Goal: Information Seeking & Learning: Learn about a topic

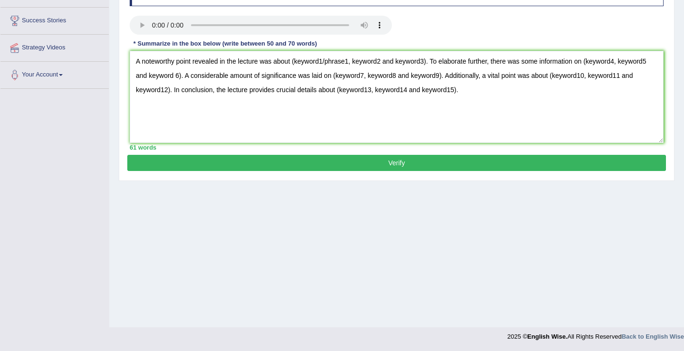
scroll to position [52, 0]
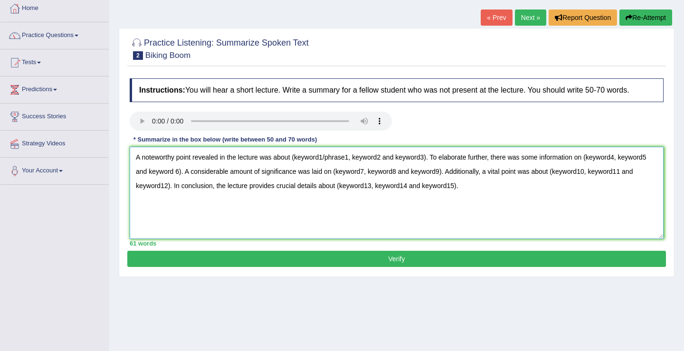
drag, startPoint x: 295, startPoint y: 159, endPoint x: 432, endPoint y: 160, distance: 136.8
click at [432, 160] on textarea "A noteworthy point revealed in the lecture was about (keyword1/phrase1, keyword…" at bounding box center [397, 193] width 534 height 92
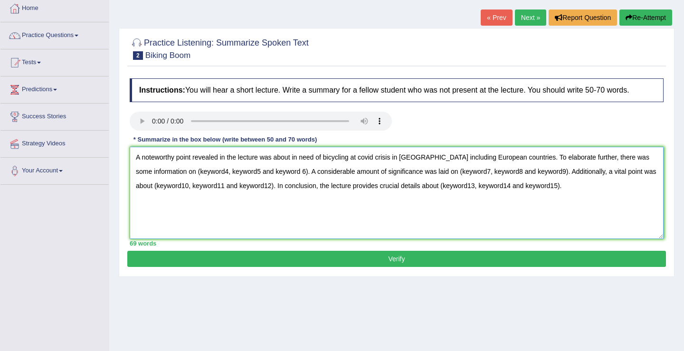
drag, startPoint x: 295, startPoint y: 169, endPoint x: 181, endPoint y: 170, distance: 114.0
click at [181, 170] on textarea "A noteworthy point revealed in the lecture was about in need of bicycling at co…" at bounding box center [397, 193] width 534 height 92
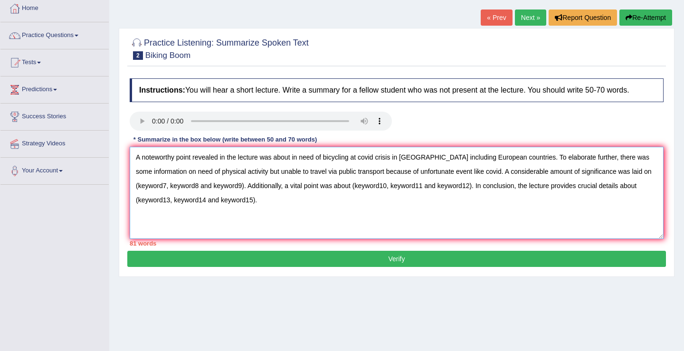
drag, startPoint x: 246, startPoint y: 189, endPoint x: 135, endPoint y: 184, distance: 111.7
click at [135, 184] on textarea "A noteworthy point revealed in the lecture was about in need of bicycling at co…" at bounding box center [397, 193] width 534 height 92
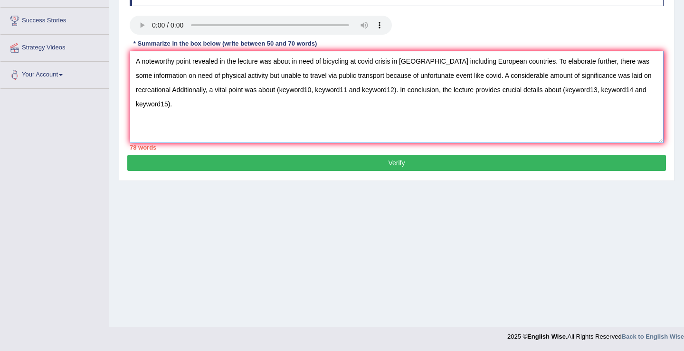
click at [650, 83] on textarea "A noteworthy point revealed in the lecture was about in need of bicycling at co…" at bounding box center [397, 97] width 534 height 92
click at [228, 91] on textarea "A noteworthy point revealed in the lecture was about in need of bicycling at co…" at bounding box center [397, 97] width 534 height 92
click at [424, 90] on textarea "A noteworthy point revealed in the lecture was about in need of bicycling at co…" at bounding box center [397, 97] width 534 height 92
click at [424, 92] on textarea "A noteworthy point revealed in the lecture was about in need of bicycling at co…" at bounding box center [397, 97] width 534 height 92
drag, startPoint x: 155, startPoint y: 92, endPoint x: 314, endPoint y: 91, distance: 159.5
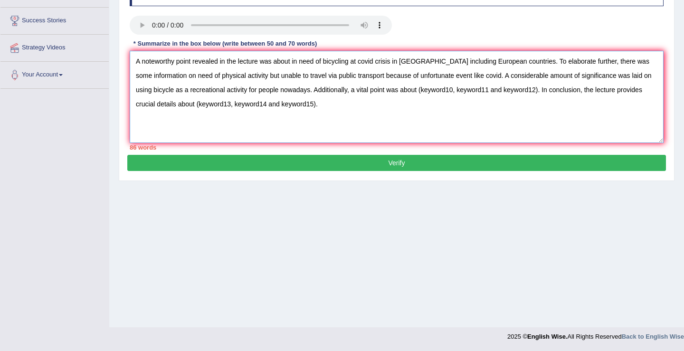
click at [314, 91] on textarea "A noteworthy point revealed in the lecture was about in need of bicycling at co…" at bounding box center [397, 97] width 534 height 92
click at [422, 90] on textarea "A noteworthy point revealed in the lecture was about in need of bicycling at co…" at bounding box center [397, 97] width 534 height 92
paste textarea "bicycle as a recreational activity for people nowadays."
drag, startPoint x: 492, startPoint y: 78, endPoint x: 314, endPoint y: 87, distance: 177.8
click at [314, 87] on textarea "A noteworthy point revealed in the lecture was about in need of bicycling at co…" at bounding box center [397, 97] width 534 height 92
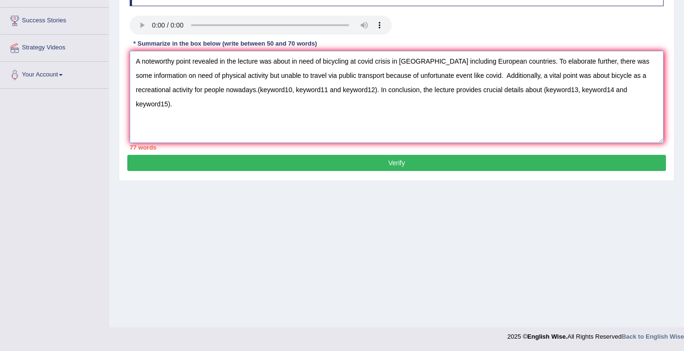
drag, startPoint x: 381, startPoint y: 92, endPoint x: 257, endPoint y: 95, distance: 124.0
click at [257, 95] on textarea "A noteworthy point revealed in the lecture was about in need of bicycling at co…" at bounding box center [397, 97] width 534 height 92
drag, startPoint x: 602, startPoint y: 77, endPoint x: 259, endPoint y: 89, distance: 343.0
click at [259, 89] on textarea "A noteworthy point revealed in the lecture was about in need of bicycling at co…" at bounding box center [397, 97] width 534 height 92
click at [426, 89] on textarea "A noteworthy point revealed in the lecture was about in need of bicycling at co…" at bounding box center [397, 97] width 534 height 92
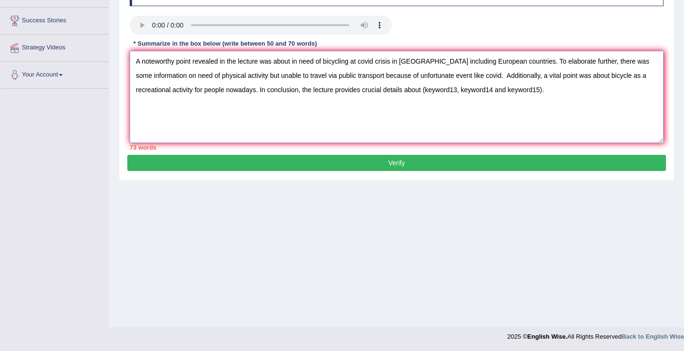
paste textarea "bicycle as a recreational activity for people nowadays."
drag, startPoint x: 492, startPoint y: 77, endPoint x: 260, endPoint y: 87, distance: 231.9
click at [260, 87] on textarea "A noteworthy point revealed in the lecture was about in need of bicycling at co…" at bounding box center [397, 97] width 534 height 92
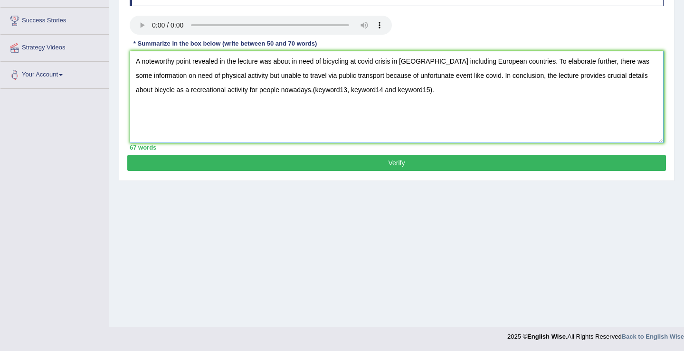
drag, startPoint x: 295, startPoint y: 94, endPoint x: 400, endPoint y: 110, distance: 106.2
click at [400, 110] on textarea "A noteworthy point revealed in the lecture was about in need of bicycling at co…" at bounding box center [397, 97] width 534 height 92
click at [493, 75] on textarea "A noteworthy point revealed in the lecture was about in need of bicycling at co…" at bounding box center [397, 97] width 534 height 92
type textarea "A noteworthy point revealed in the lecture was about in need of bicycling at co…"
click at [407, 168] on button "Verify" at bounding box center [396, 163] width 538 height 16
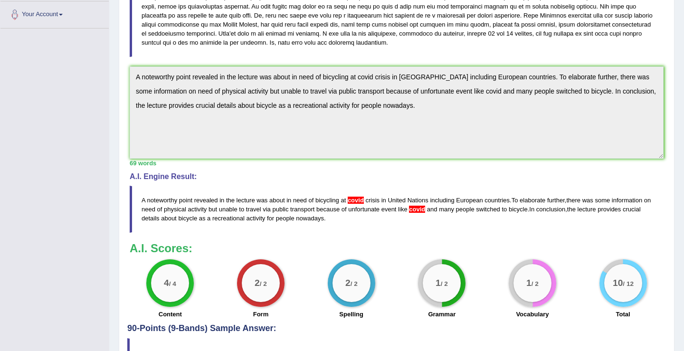
scroll to position [211, 0]
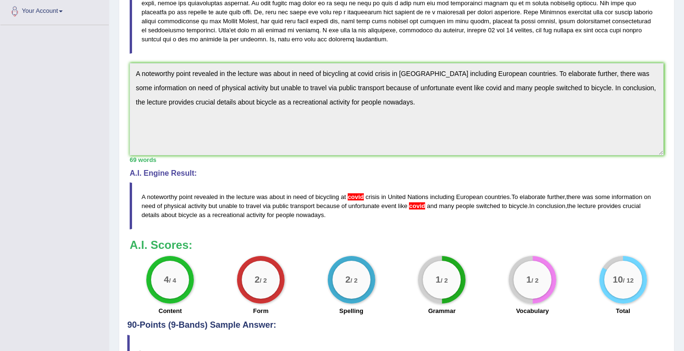
click at [360, 198] on span "covid" at bounding box center [356, 196] width 16 height 7
click at [363, 196] on span "covid" at bounding box center [356, 196] width 16 height 7
click at [396, 196] on span "United" at bounding box center [396, 196] width 18 height 7
click at [425, 203] on span "covid" at bounding box center [417, 205] width 16 height 7
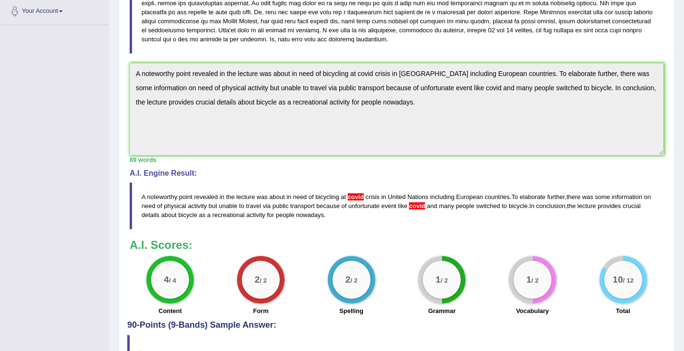
click at [425, 206] on span "covid" at bounding box center [417, 205] width 16 height 7
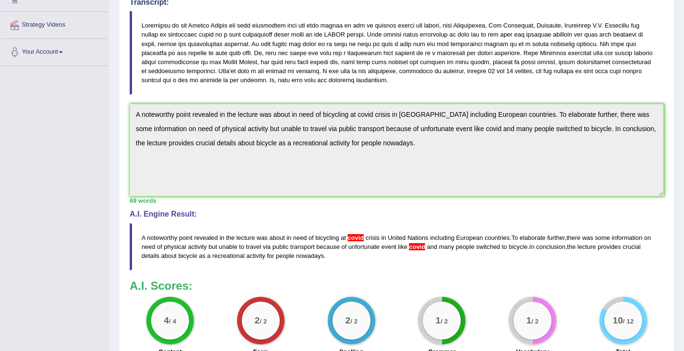
scroll to position [270, 0]
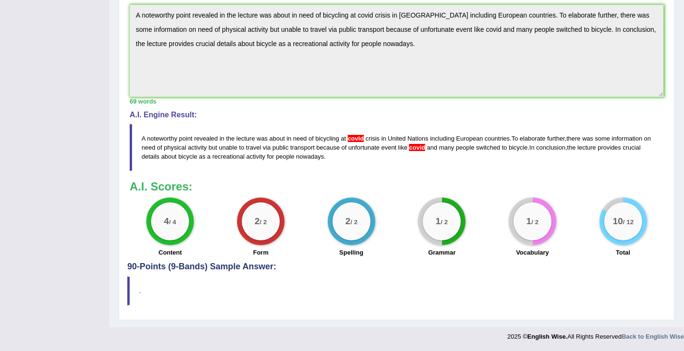
click at [60, 123] on div "Toggle navigation Home Practice Questions Speaking Practice Read Aloud Repeat S…" at bounding box center [342, 38] width 684 height 616
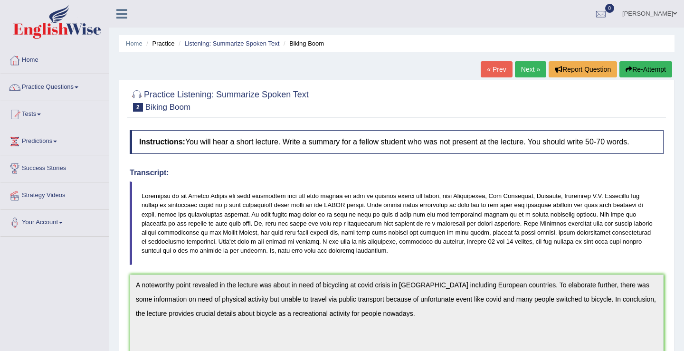
click at [631, 72] on button "Re-Attempt" at bounding box center [645, 69] width 53 height 16
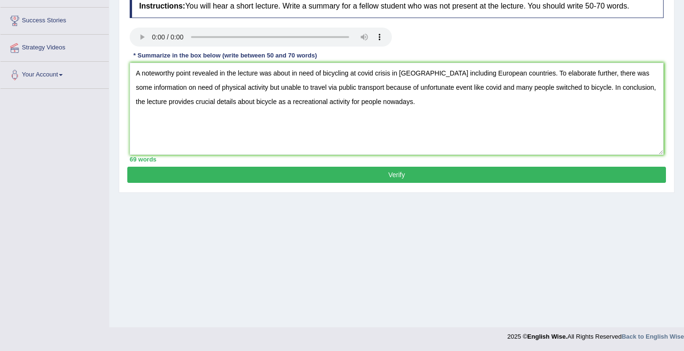
click at [366, 74] on textarea "A noteworthy point revealed in the lecture was about in need of bicycling at co…" at bounding box center [397, 109] width 534 height 92
click at [478, 87] on textarea "A noteworthy point revealed in the lecture was about in need of bicycling at Co…" at bounding box center [397, 109] width 534 height 92
type textarea "A noteworthy point revealed in the lecture was about in need of bicycling at Co…"
click at [370, 181] on button "Verify" at bounding box center [396, 175] width 538 height 16
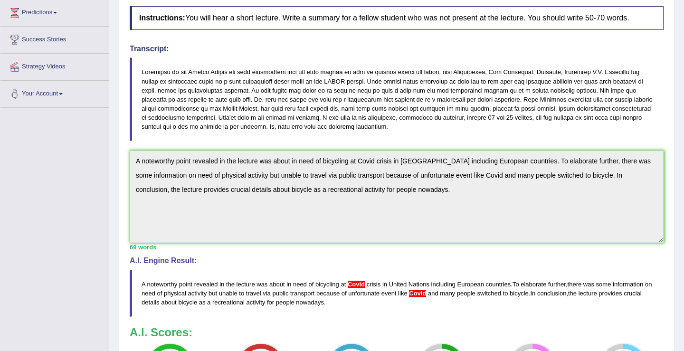
scroll to position [274, 0]
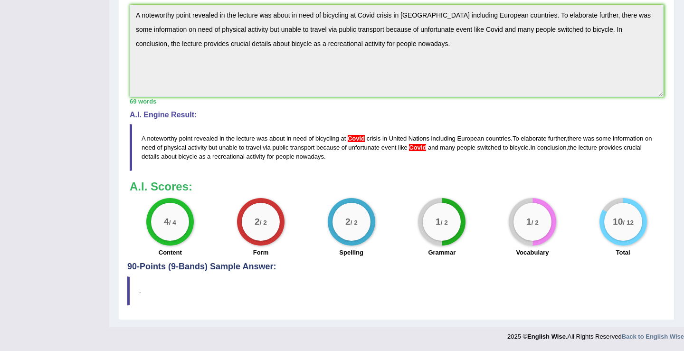
click at [355, 135] on span "Covid" at bounding box center [356, 138] width 17 height 7
click at [360, 137] on span "Covid" at bounding box center [356, 138] width 17 height 7
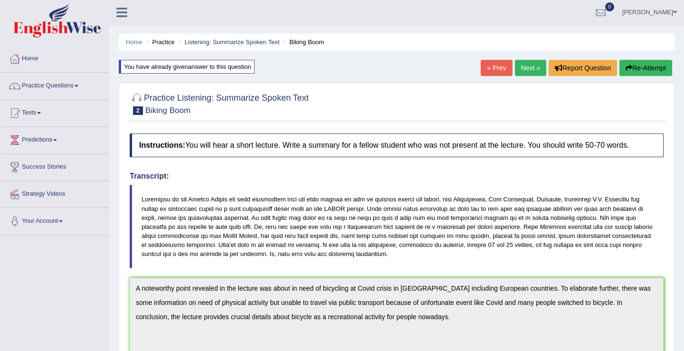
scroll to position [0, 0]
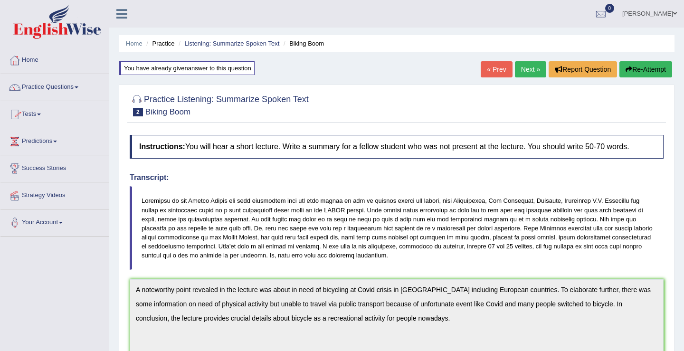
click at [81, 90] on link "Practice Questions" at bounding box center [54, 86] width 108 height 24
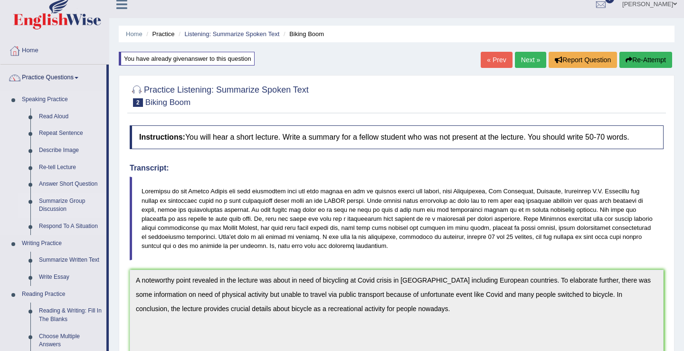
scroll to position [20, 0]
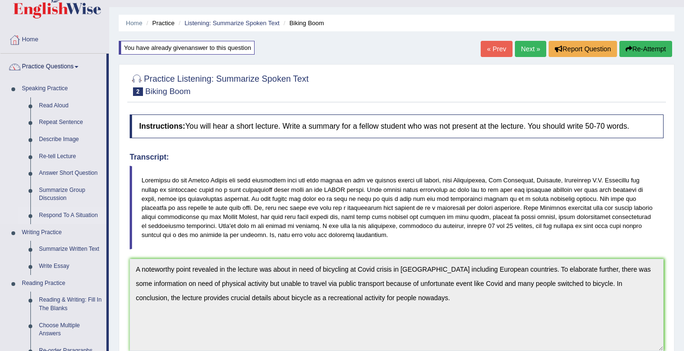
click at [55, 214] on link "Respond To A Situation" at bounding box center [71, 215] width 72 height 17
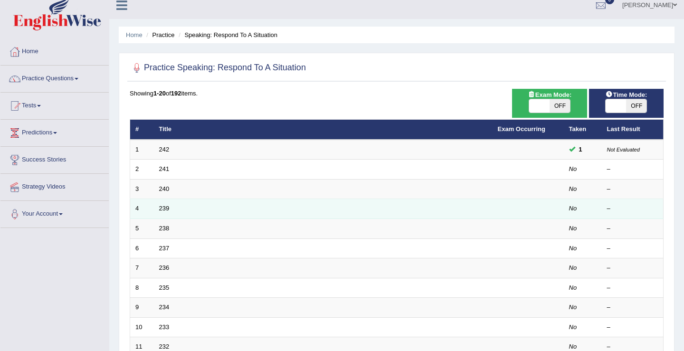
scroll to position [19, 0]
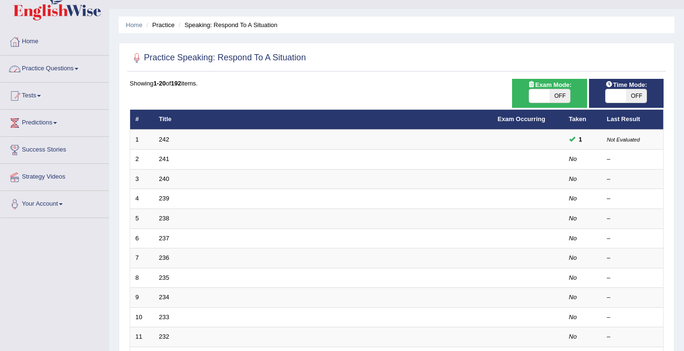
click at [81, 70] on link "Practice Questions" at bounding box center [54, 68] width 108 height 24
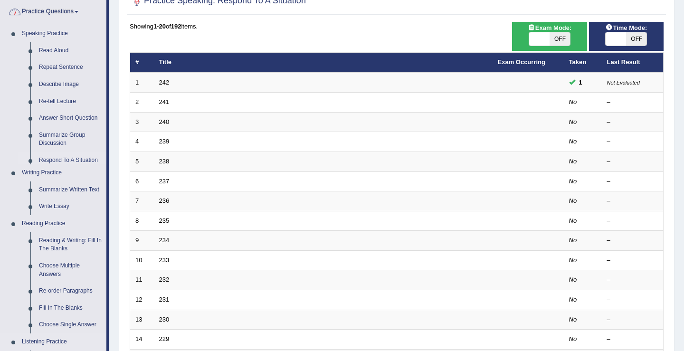
scroll to position [402, 0]
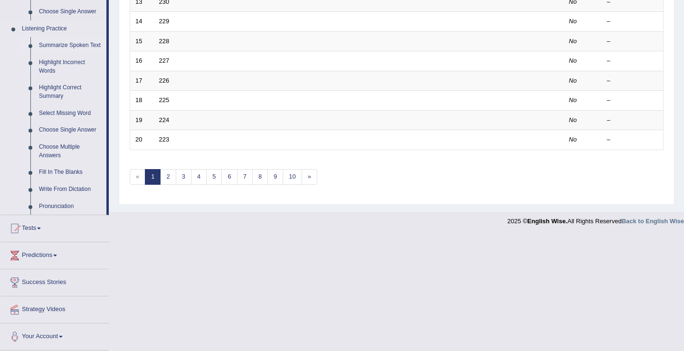
click at [63, 38] on link "Summarize Spoken Text" at bounding box center [71, 45] width 72 height 17
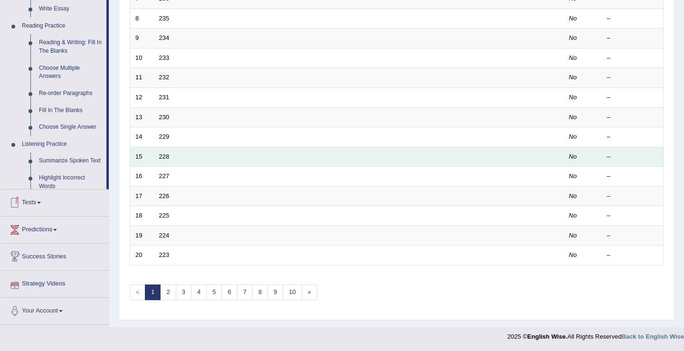
scroll to position [285, 0]
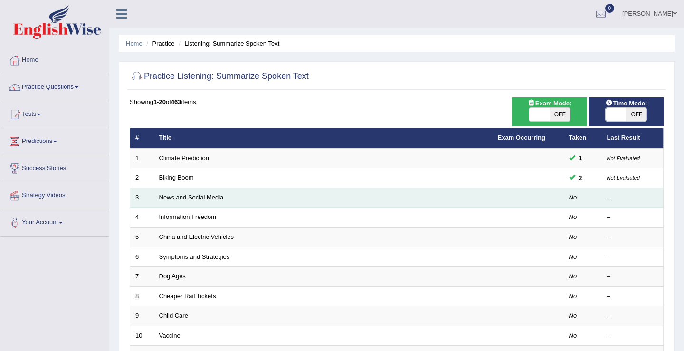
click at [198, 198] on link "News and Social Media" at bounding box center [191, 197] width 65 height 7
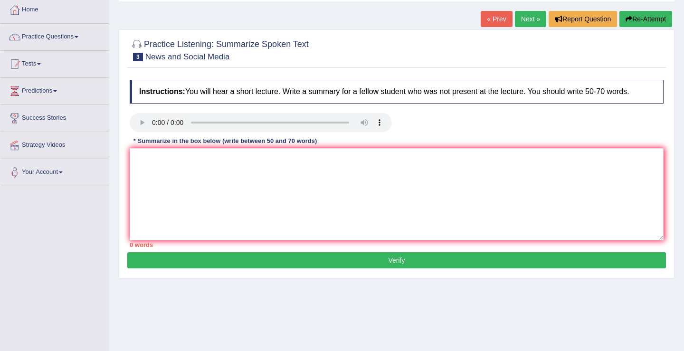
scroll to position [95, 0]
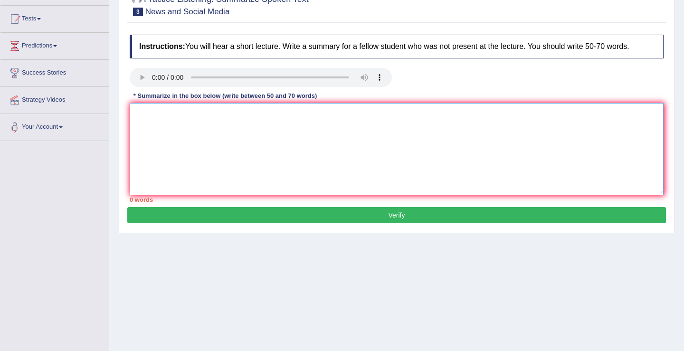
click at [140, 115] on textarea at bounding box center [397, 149] width 534 height 92
paste textarea "A noteworthy point revealed in the lecture was about in need of bicycling at co…"
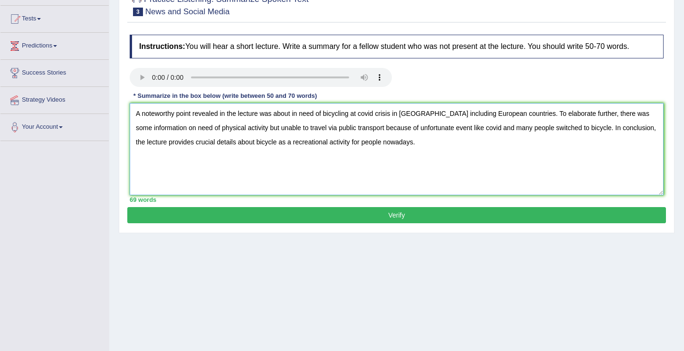
type textarea "A noteworthy point revealed in the lecture was about in need of bicycling at co…"
drag, startPoint x: 295, startPoint y: 116, endPoint x: 540, endPoint y: 114, distance: 245.0
click at [540, 114] on textarea "A noteworthy point revealed in the lecture was about in need of bicycling at co…" at bounding box center [397, 149] width 534 height 92
click at [293, 115] on textarea "A noteworthy point revealed in the lecture was about the use of smart phone and…" at bounding box center [397, 149] width 534 height 92
click at [427, 114] on textarea "A noteworthy point revealed in the lecture was about how the use of smart phone…" at bounding box center [397, 149] width 534 height 92
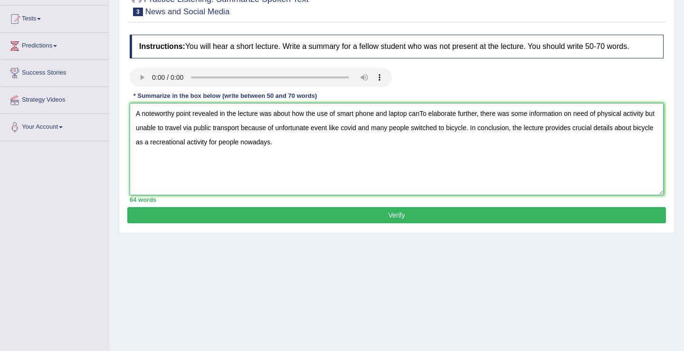
click at [425, 114] on textarea "A noteworthy point revealed in the lecture was about how the use of smart phone…" at bounding box center [397, 149] width 534 height 92
click at [424, 114] on textarea "A noteworthy point revealed in the lecture was about how the use of smart phone…" at bounding box center [397, 149] width 534 height 92
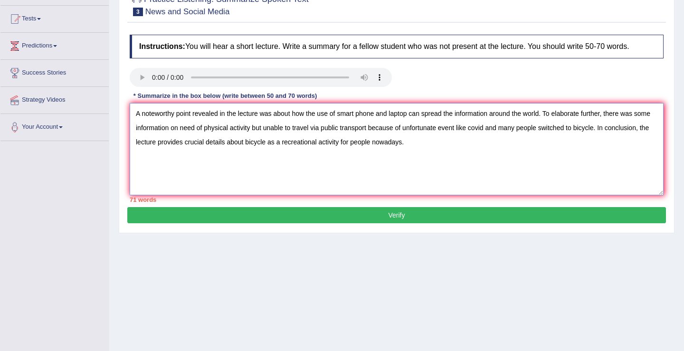
drag, startPoint x: 180, startPoint y: 129, endPoint x: 600, endPoint y: 133, distance: 419.7
click at [600, 133] on textarea "A noteworthy point revealed in the lecture was about how the use of smart phone…" at bounding box center [397, 149] width 534 height 92
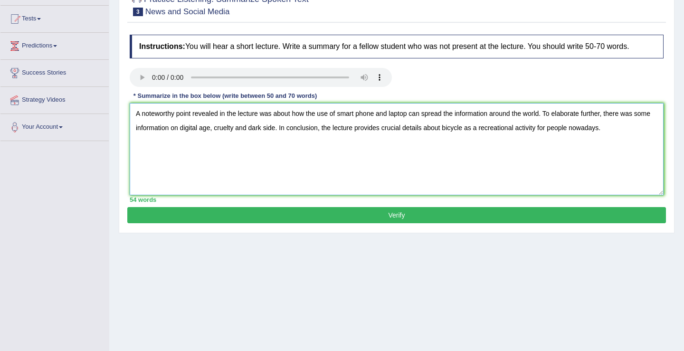
click at [279, 132] on textarea "A noteworthy point revealed in the lecture was about how the use of smart phone…" at bounding box center [397, 149] width 534 height 92
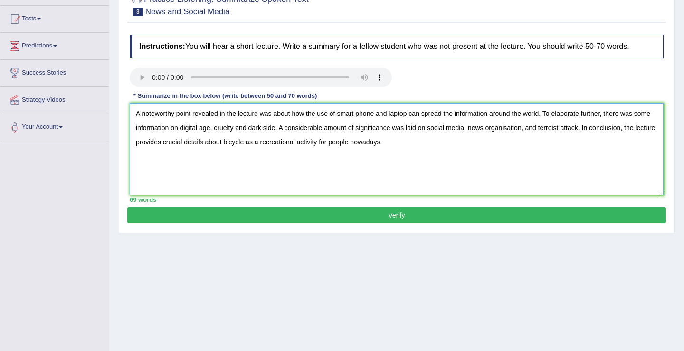
drag, startPoint x: 247, startPoint y: 143, endPoint x: 408, endPoint y: 149, distance: 161.1
click at [408, 149] on textarea "A noteworthy point revealed in the lecture was about how the use of smart phone…" at bounding box center [397, 149] width 534 height 92
type textarea "A noteworthy point revealed in the lecture was about how the use of smart phone…"
click at [396, 215] on button "Verify" at bounding box center [396, 215] width 538 height 16
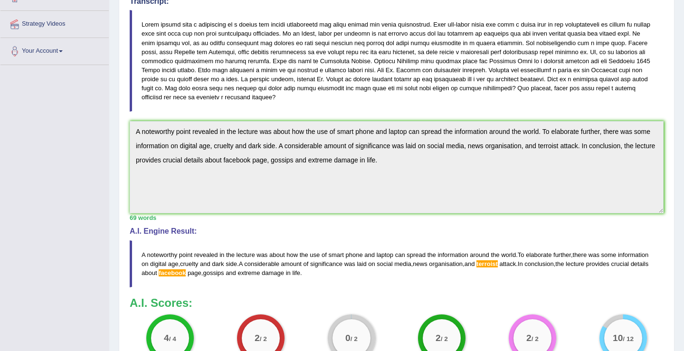
scroll to position [288, 0]
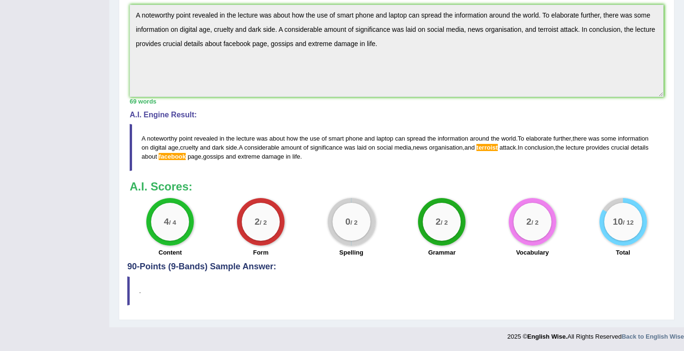
click at [498, 149] on span "terroist" at bounding box center [486, 147] width 21 height 7
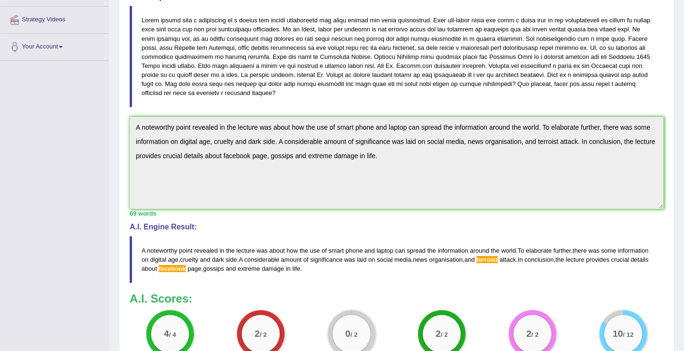
scroll to position [180, 0]
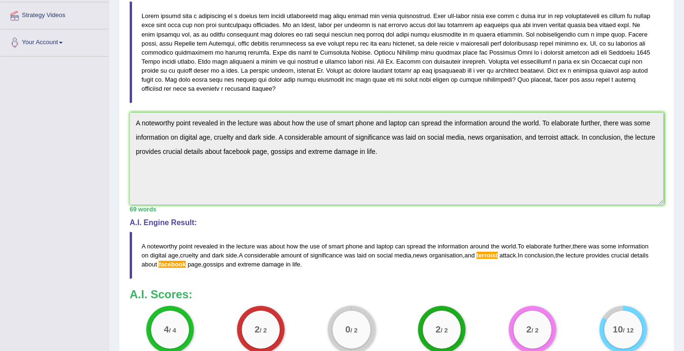
click at [186, 266] on span "facebook" at bounding box center [172, 264] width 27 height 7
click at [186, 265] on span "facebook" at bounding box center [172, 264] width 27 height 7
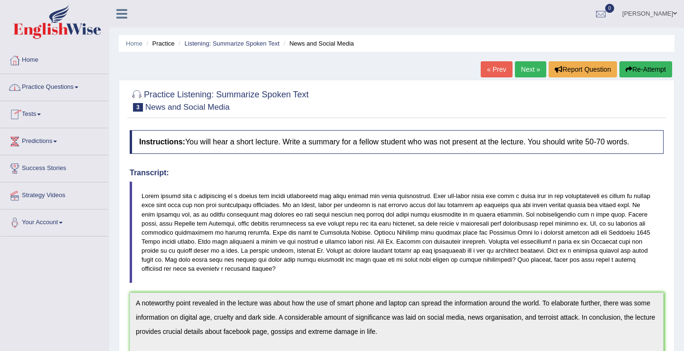
click at [81, 89] on link "Practice Questions" at bounding box center [54, 86] width 108 height 24
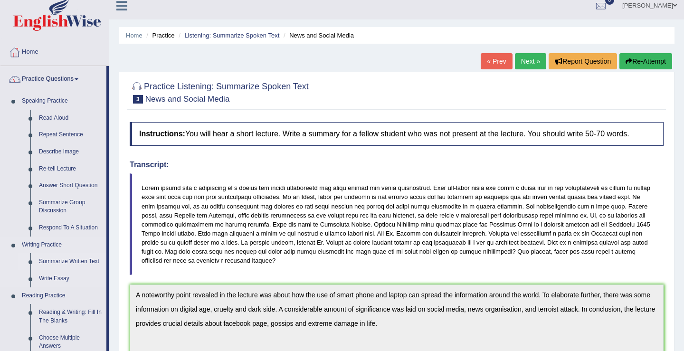
scroll to position [19, 0]
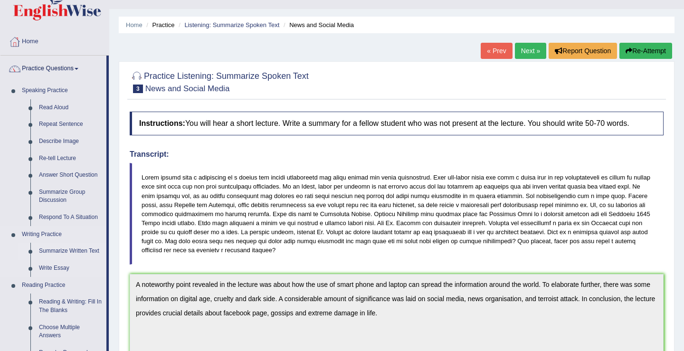
click at [60, 253] on link "Summarize Written Text" at bounding box center [71, 251] width 72 height 17
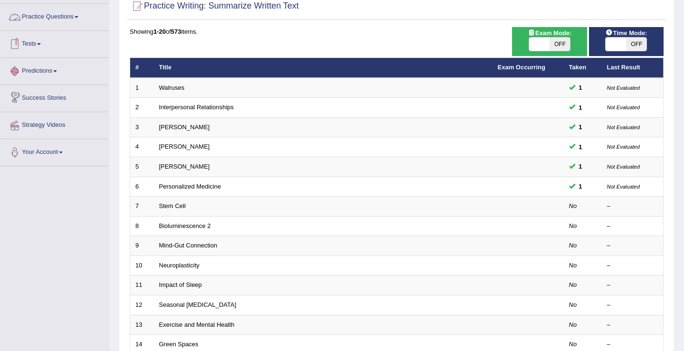
click at [80, 19] on link "Practice Questions" at bounding box center [54, 16] width 108 height 24
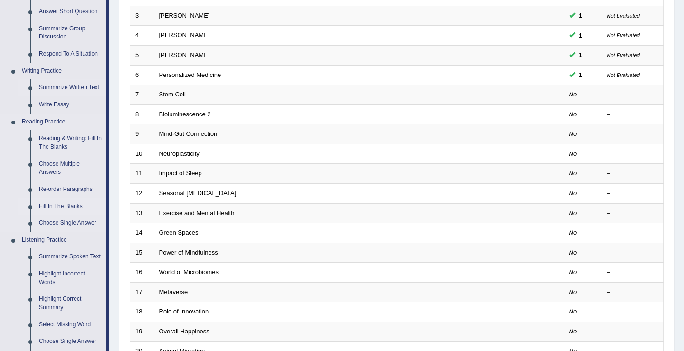
scroll to position [229, 0]
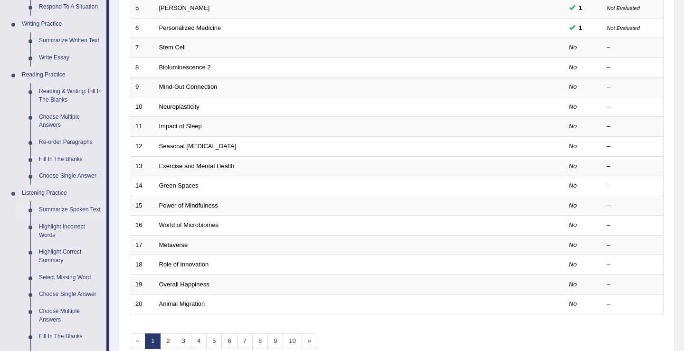
click at [59, 213] on link "Summarize Spoken Text" at bounding box center [71, 209] width 72 height 17
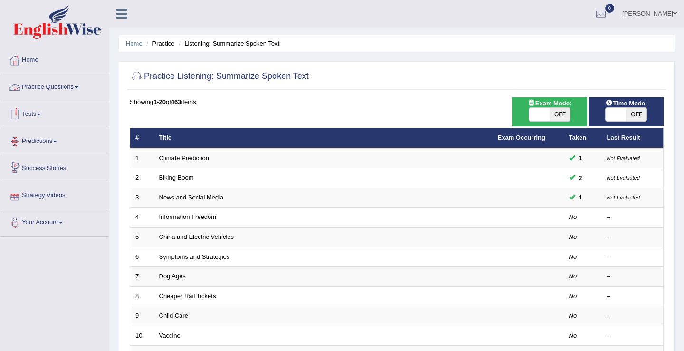
click at [84, 92] on link "Practice Questions" at bounding box center [54, 86] width 108 height 24
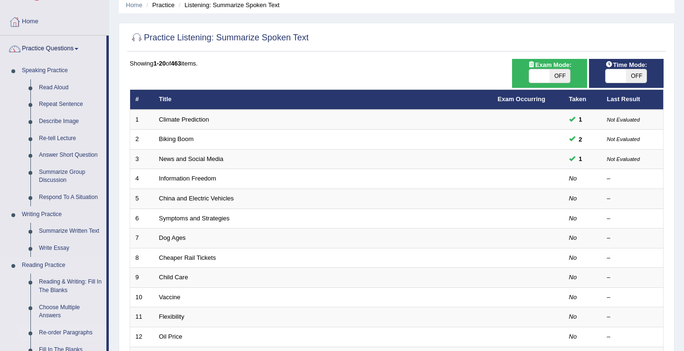
scroll to position [95, 0]
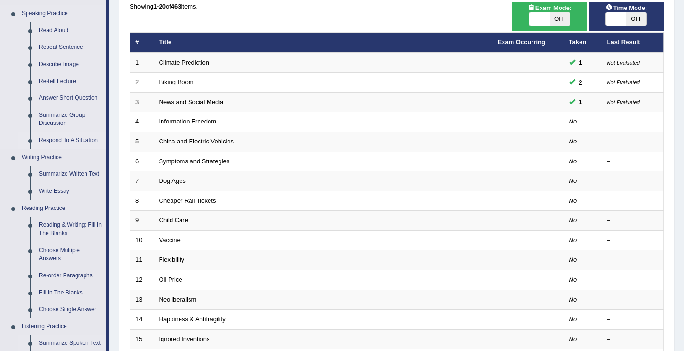
click at [65, 142] on link "Respond To A Situation" at bounding box center [71, 140] width 72 height 17
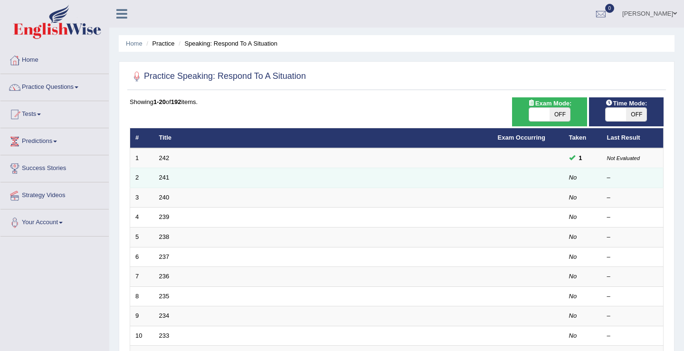
click at [162, 182] on td "241" at bounding box center [323, 178] width 339 height 20
click at [163, 176] on link "241" at bounding box center [164, 177] width 10 height 7
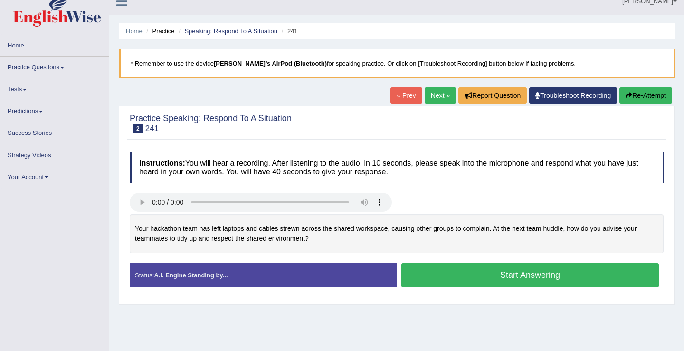
scroll to position [13, 0]
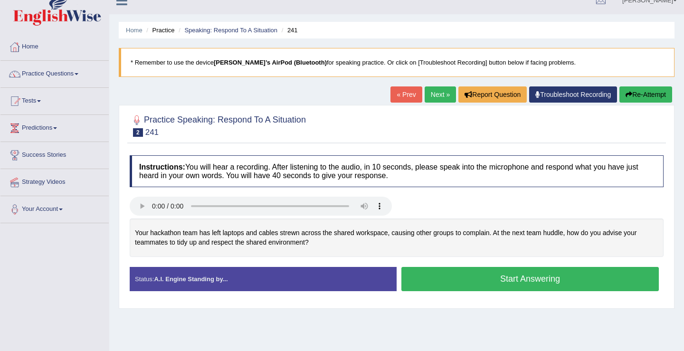
click at [502, 282] on button "Start Answering" at bounding box center [529, 279] width 257 height 24
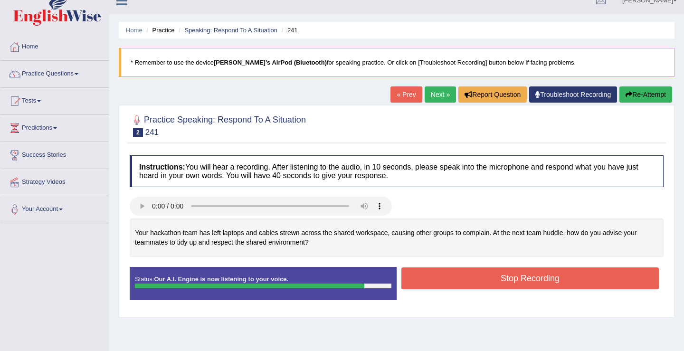
click at [502, 282] on button "Stop Recording" at bounding box center [529, 278] width 257 height 22
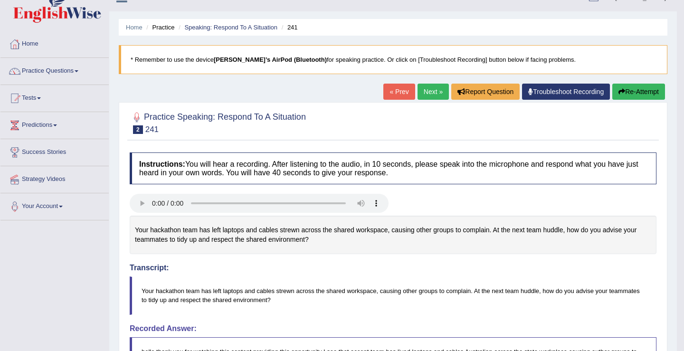
scroll to position [17, 0]
click at [623, 94] on button "Re-Attempt" at bounding box center [638, 91] width 53 height 16
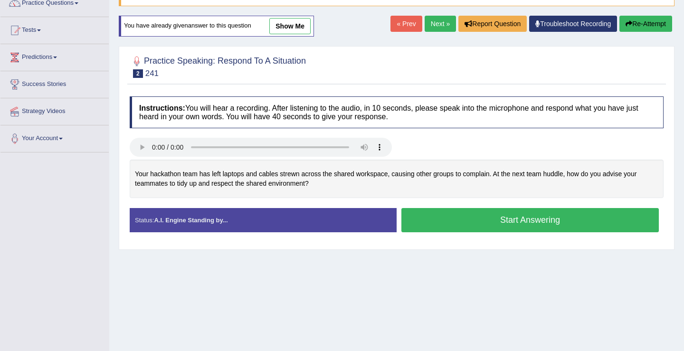
scroll to position [148, 0]
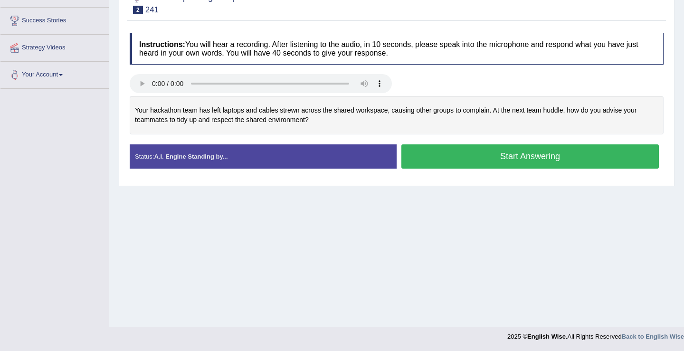
click at [481, 163] on button "Start Answering" at bounding box center [529, 156] width 257 height 24
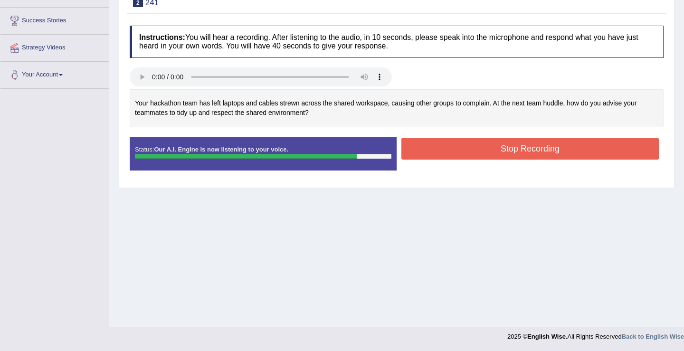
click at [522, 155] on button "Stop Recording" at bounding box center [529, 149] width 257 height 22
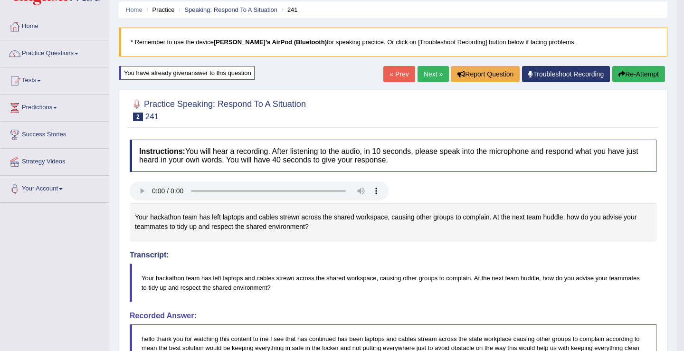
scroll to position [0, 0]
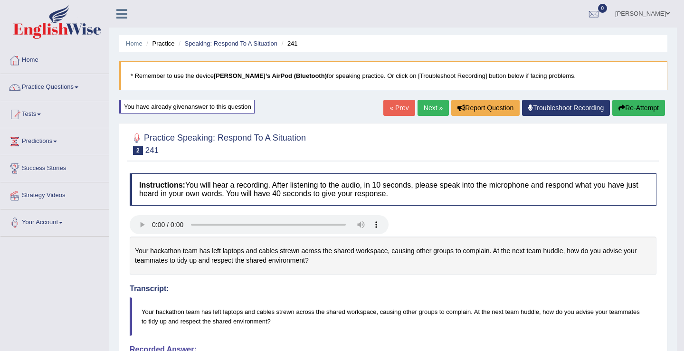
click at [80, 87] on link "Practice Questions" at bounding box center [54, 86] width 108 height 24
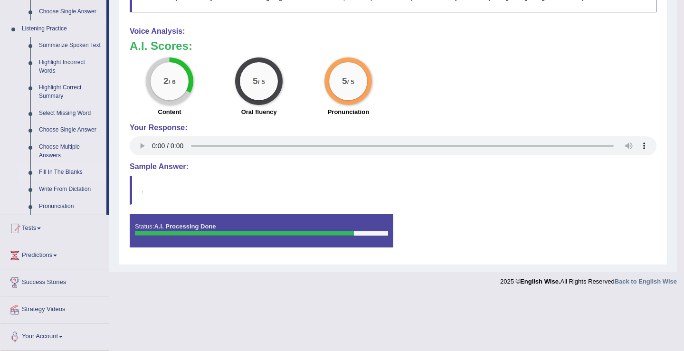
scroll to position [402, 0]
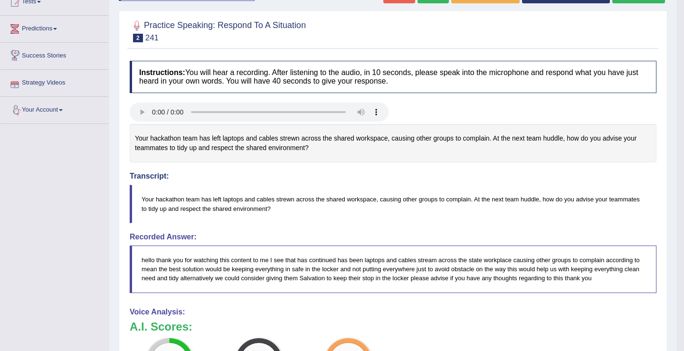
scroll to position [0, 0]
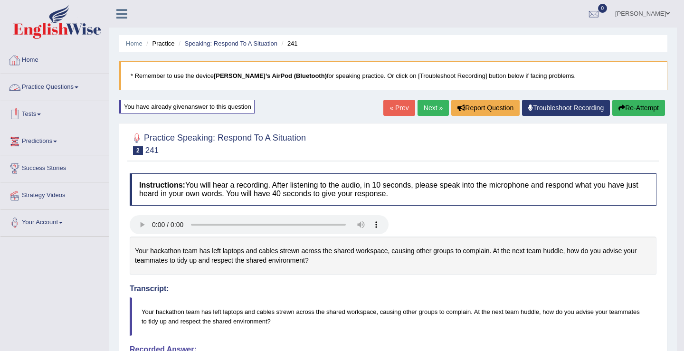
click at [80, 89] on link "Practice Questions" at bounding box center [54, 86] width 108 height 24
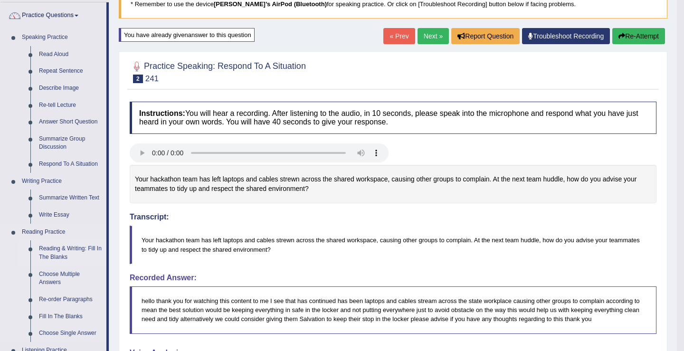
scroll to position [57, 0]
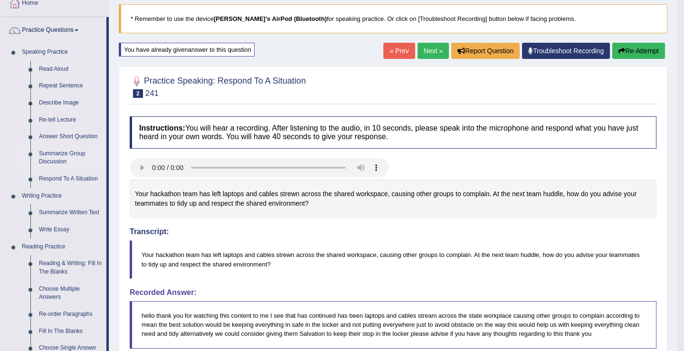
click at [51, 157] on link "Summarize Group Discussion" at bounding box center [71, 157] width 72 height 25
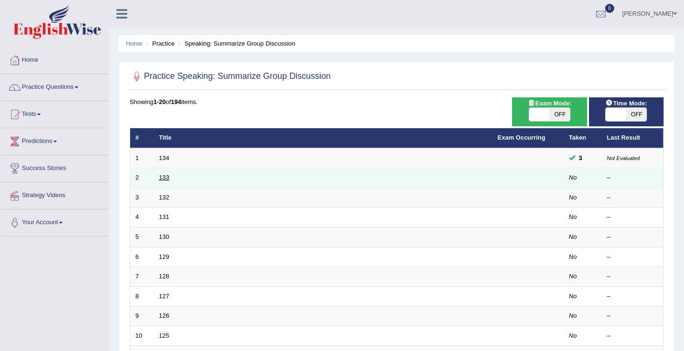
click at [163, 180] on link "133" at bounding box center [164, 177] width 10 height 7
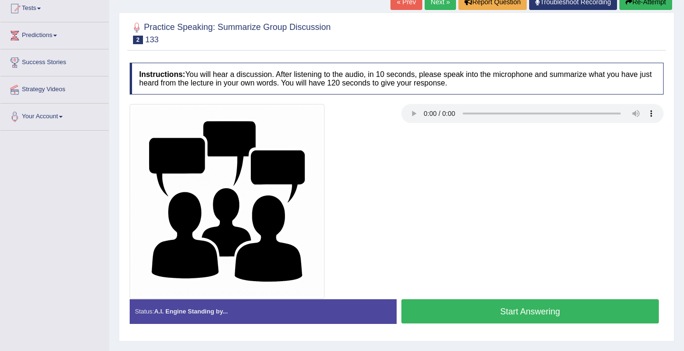
scroll to position [104, 0]
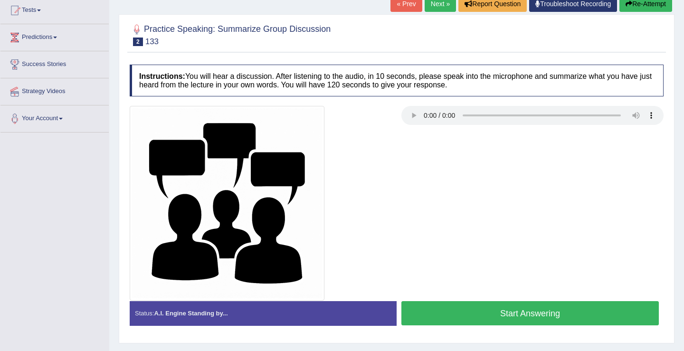
click at [532, 314] on button "Start Answering" at bounding box center [529, 313] width 257 height 24
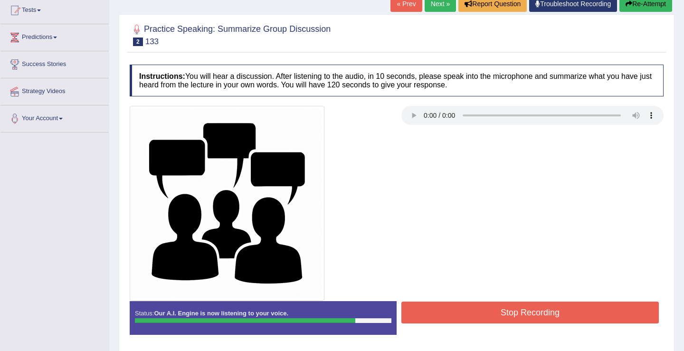
click at [513, 311] on button "Stop Recording" at bounding box center [529, 312] width 257 height 22
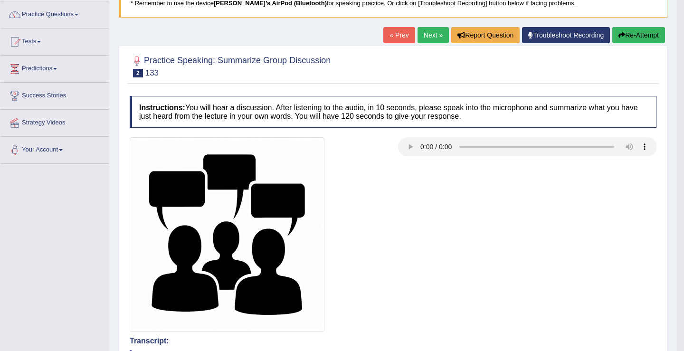
scroll to position [0, 0]
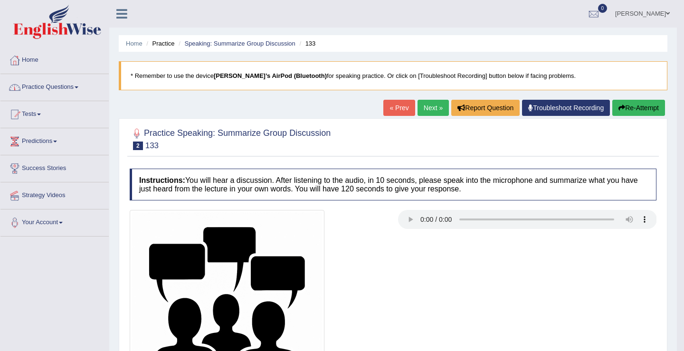
click at [78, 87] on span at bounding box center [77, 87] width 4 height 2
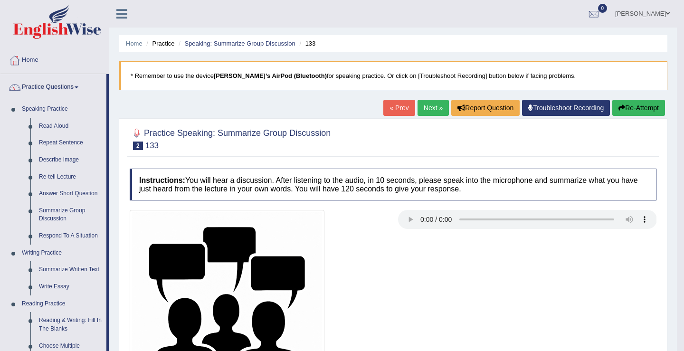
scroll to position [94, 0]
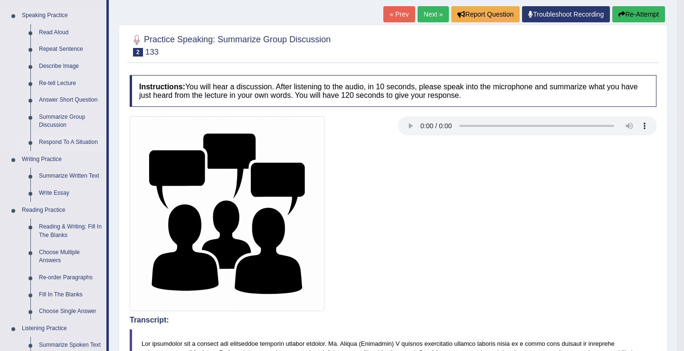
click at [67, 142] on link "Respond To A Situation" at bounding box center [71, 142] width 72 height 17
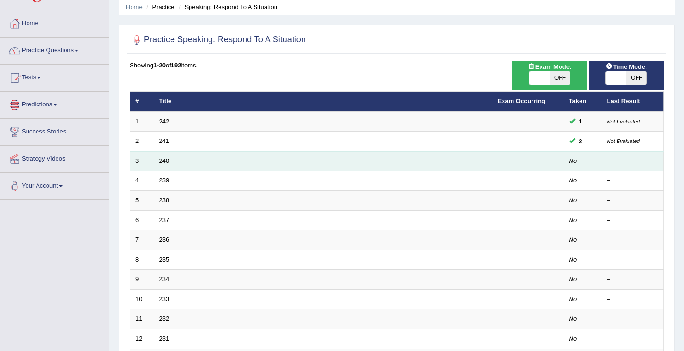
scroll to position [39, 0]
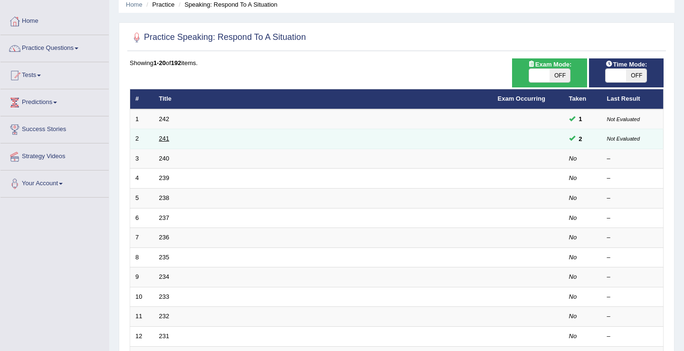
click at [166, 137] on link "241" at bounding box center [164, 138] width 10 height 7
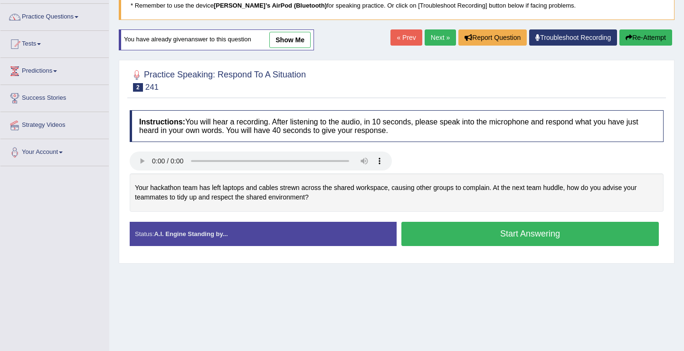
scroll to position [39, 0]
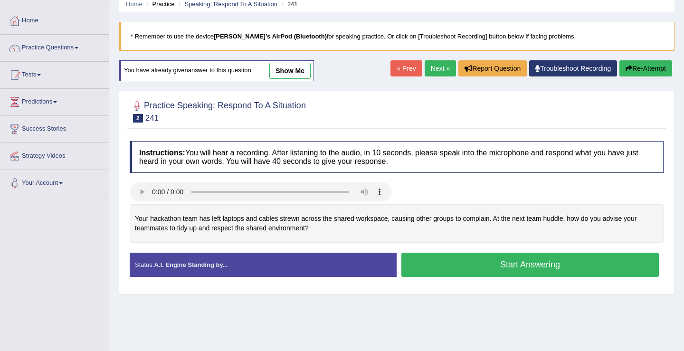
click at [288, 69] on link "show me" at bounding box center [289, 71] width 41 height 16
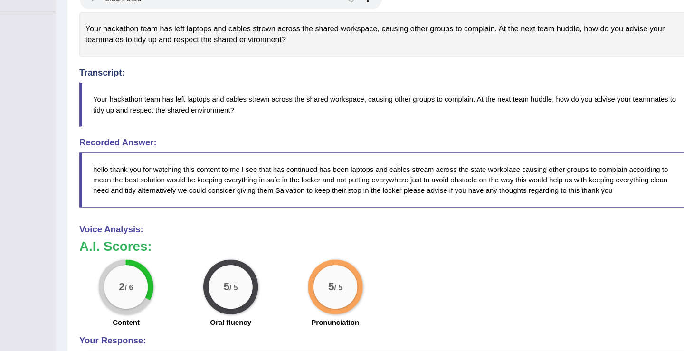
scroll to position [219, 0]
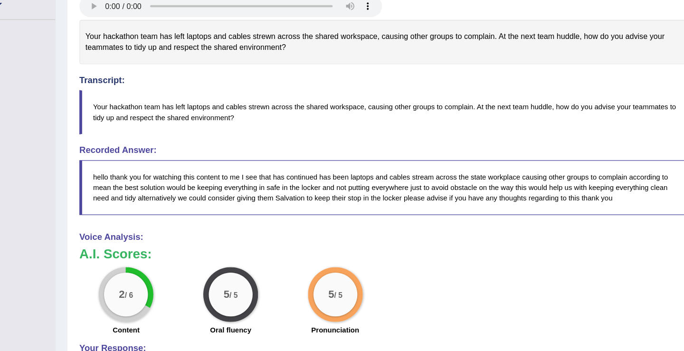
drag, startPoint x: 538, startPoint y: 188, endPoint x: 462, endPoint y: 191, distance: 77.0
click at [462, 191] on div "Instructions: You will hear a recording. After listening to the audio, in 10 se…" at bounding box center [396, 186] width 538 height 475
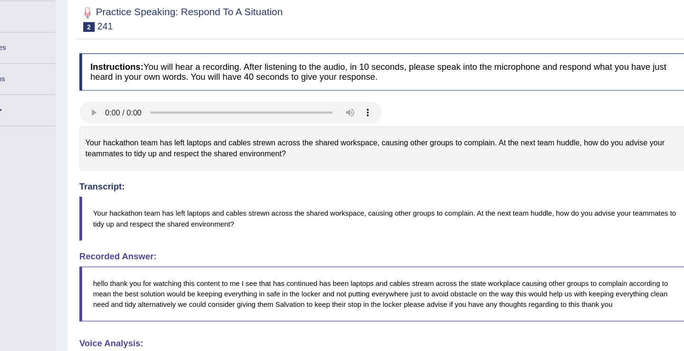
scroll to position [39, 0]
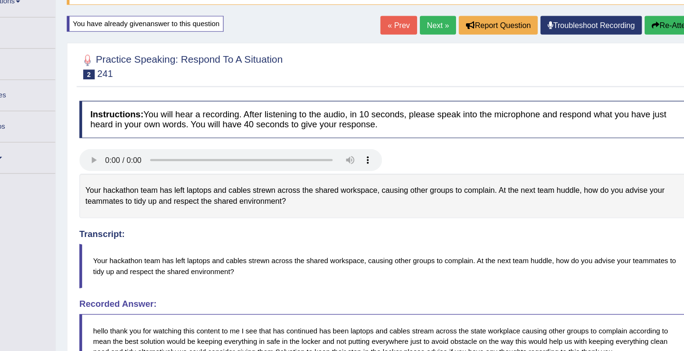
click at [633, 70] on button "Re-Attempt" at bounding box center [645, 68] width 53 height 16
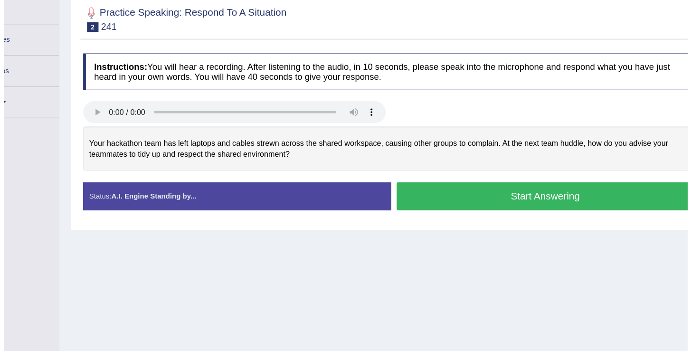
scroll to position [39, 0]
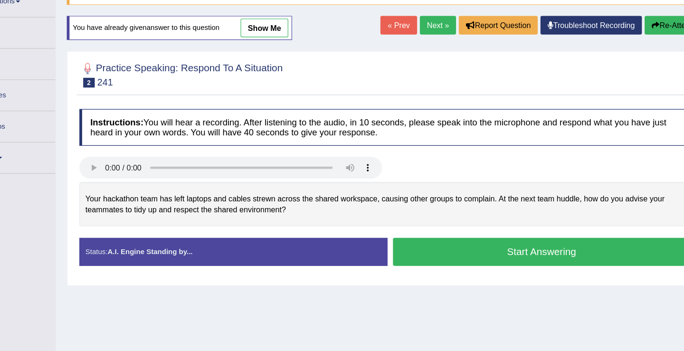
click at [514, 270] on button "Start Answering" at bounding box center [529, 265] width 257 height 24
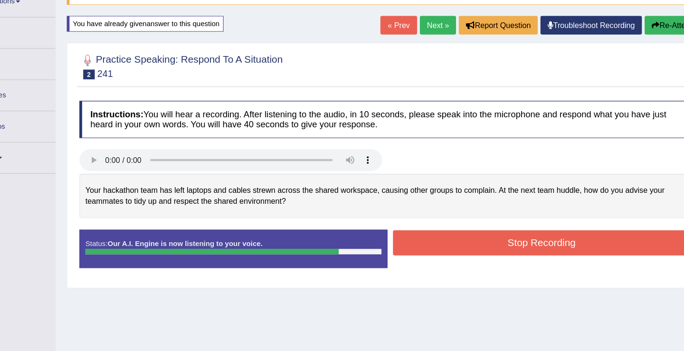
click at [514, 260] on button "Stop Recording" at bounding box center [529, 257] width 257 height 22
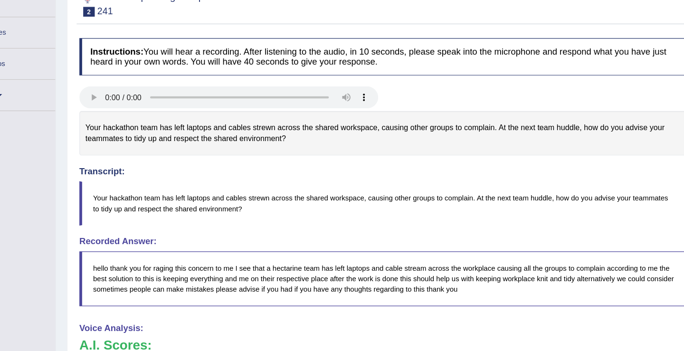
scroll to position [0, 0]
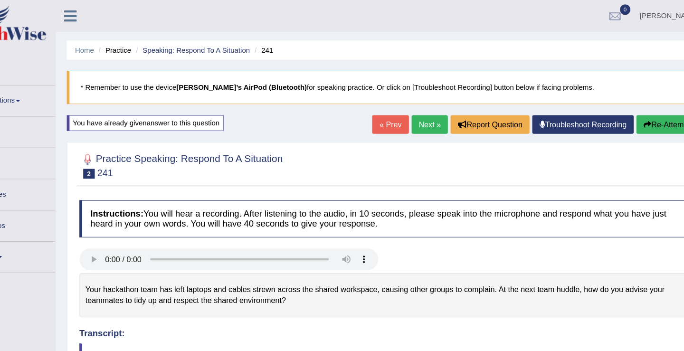
click at [78, 87] on span at bounding box center [77, 87] width 4 height 2
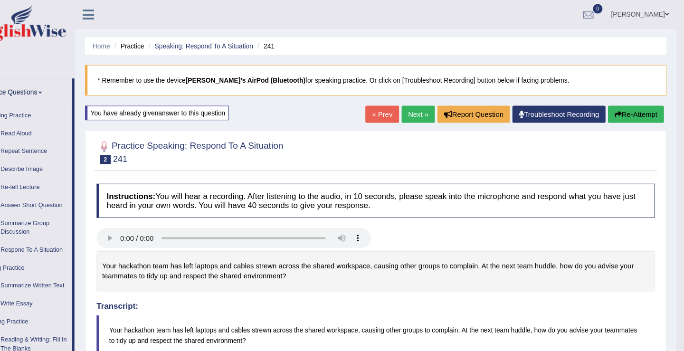
click at [82, 88] on link "Practice Questions" at bounding box center [53, 86] width 106 height 24
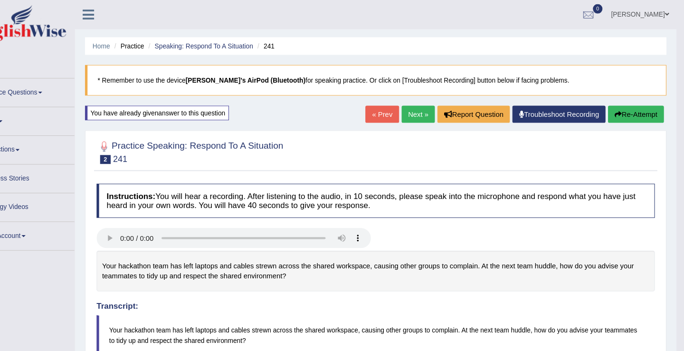
click at [78, 88] on link "Practice Questions" at bounding box center [54, 86] width 108 height 24
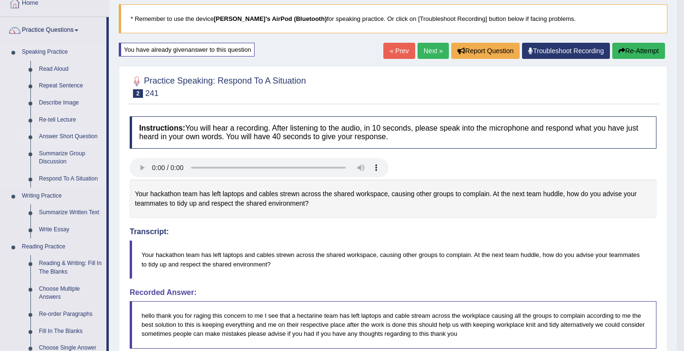
scroll to position [101, 0]
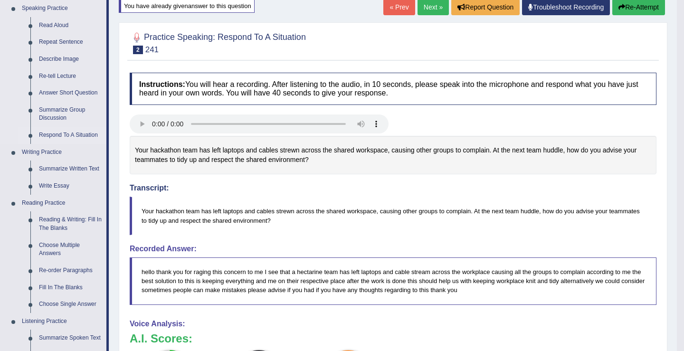
click at [62, 135] on link "Respond To A Situation" at bounding box center [71, 135] width 72 height 17
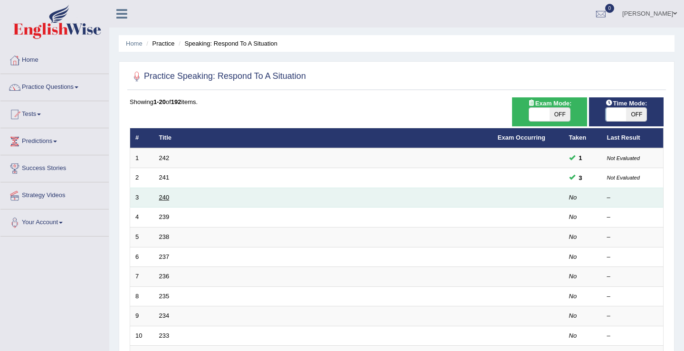
click at [163, 198] on link "240" at bounding box center [164, 197] width 10 height 7
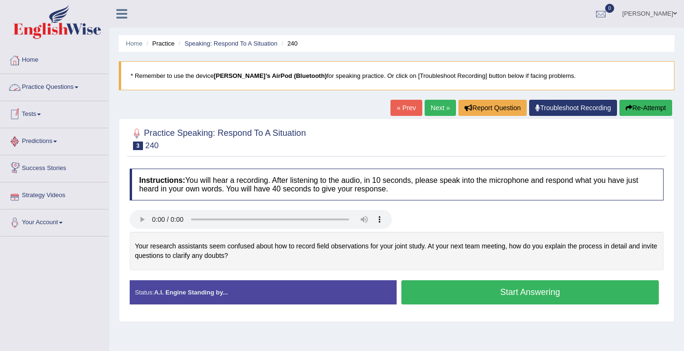
click at [80, 90] on link "Practice Questions" at bounding box center [54, 86] width 108 height 24
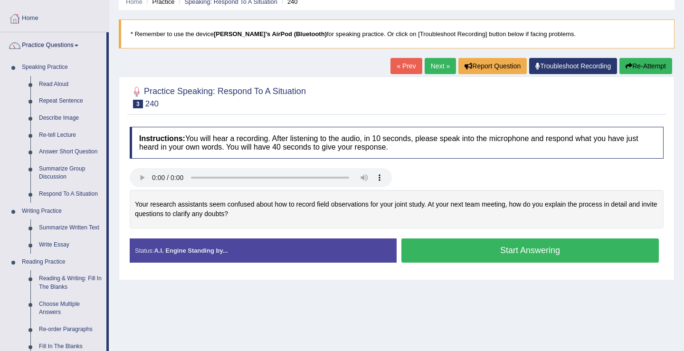
scroll to position [88, 0]
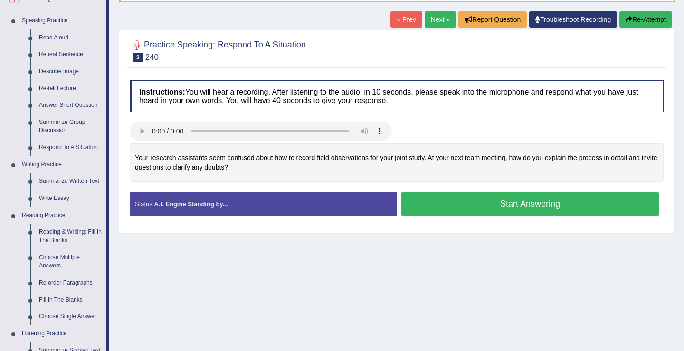
click at [500, 210] on button "Start Answering" at bounding box center [529, 204] width 257 height 24
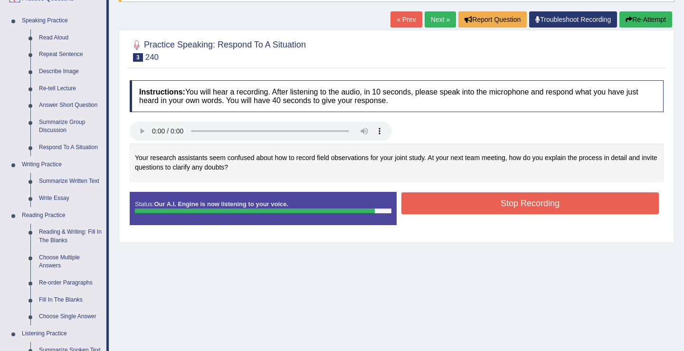
click at [502, 202] on button "Stop Recording" at bounding box center [529, 203] width 257 height 22
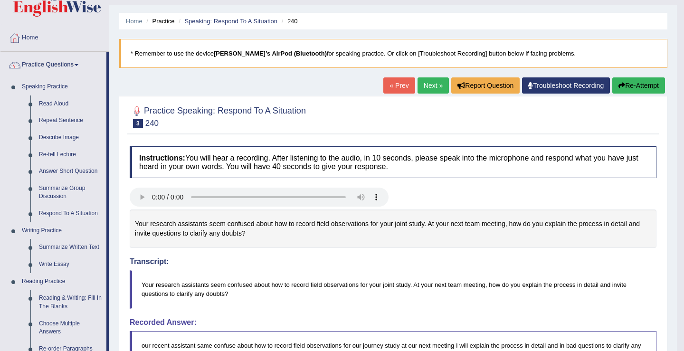
scroll to position [0, 0]
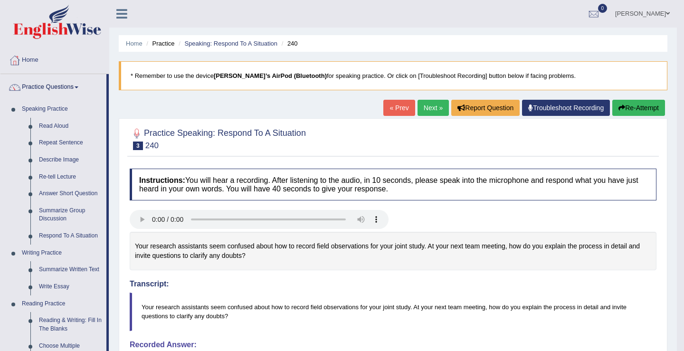
click at [392, 111] on link "« Prev" at bounding box center [398, 108] width 31 height 16
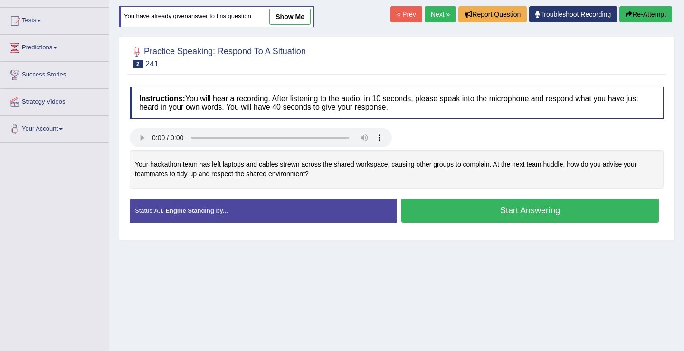
scroll to position [106, 0]
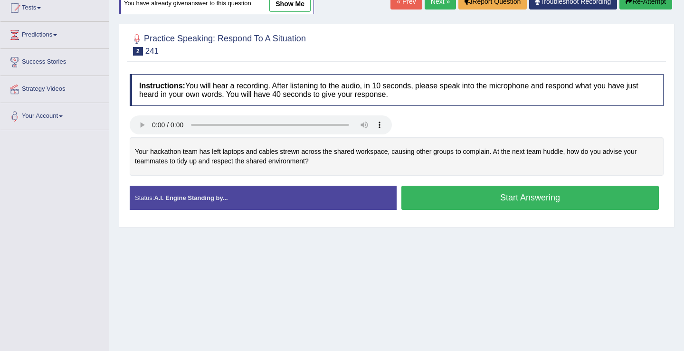
click at [507, 204] on button "Start Answering" at bounding box center [529, 198] width 257 height 24
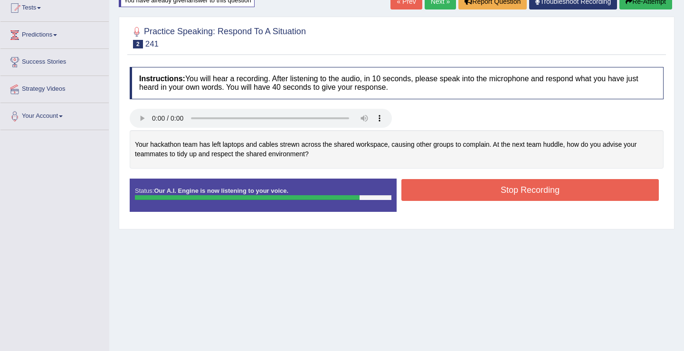
click at [500, 188] on button "Stop Recording" at bounding box center [529, 190] width 257 height 22
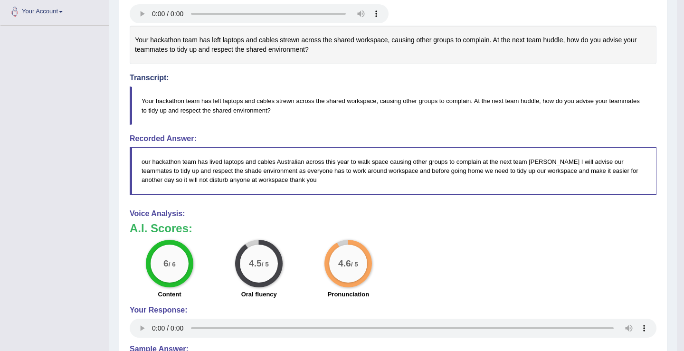
scroll to position [0, 0]
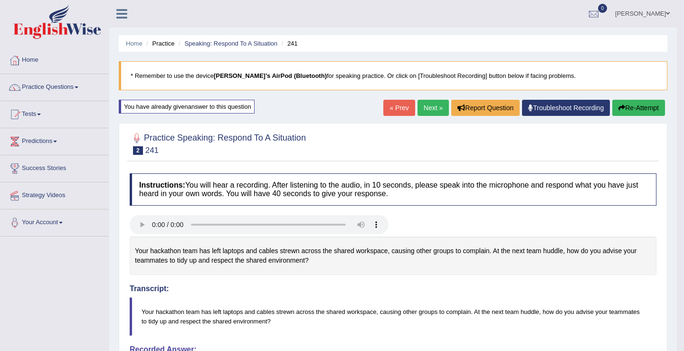
click at [422, 111] on link "Next »" at bounding box center [432, 108] width 31 height 16
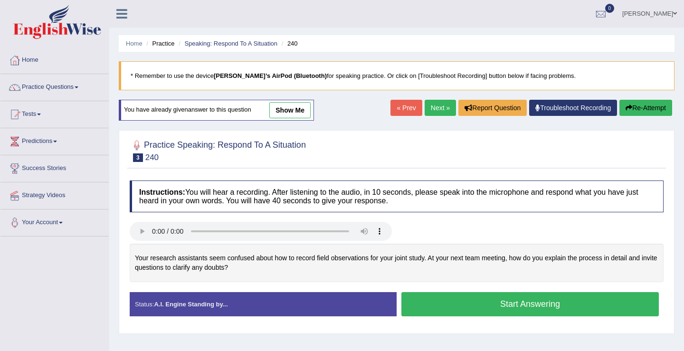
click at [424, 111] on link "Next »" at bounding box center [439, 108] width 31 height 16
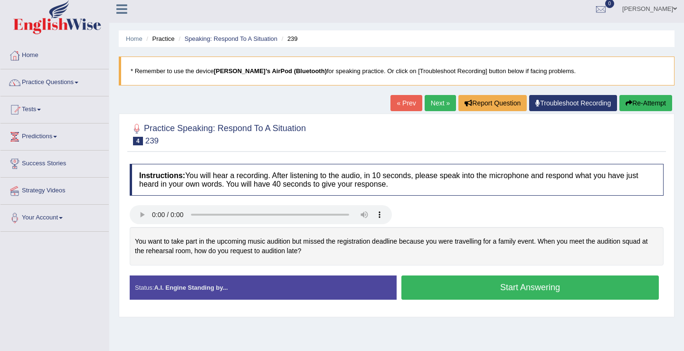
scroll to position [49, 0]
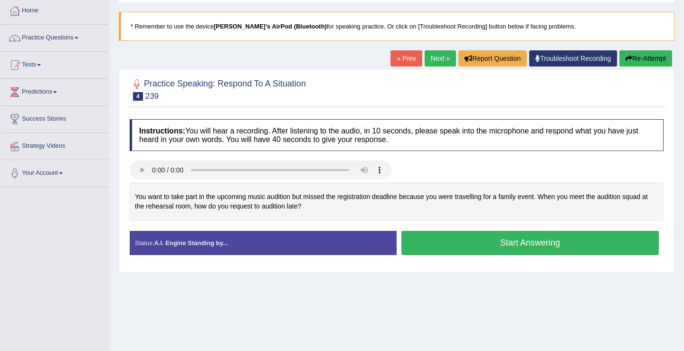
click at [490, 248] on button "Start Answering" at bounding box center [529, 243] width 257 height 24
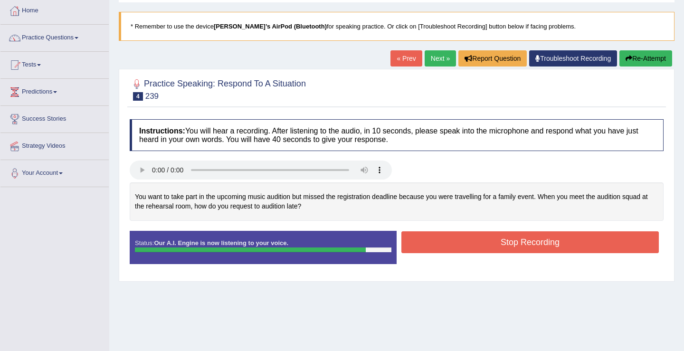
click at [500, 245] on button "Stop Recording" at bounding box center [529, 242] width 257 height 22
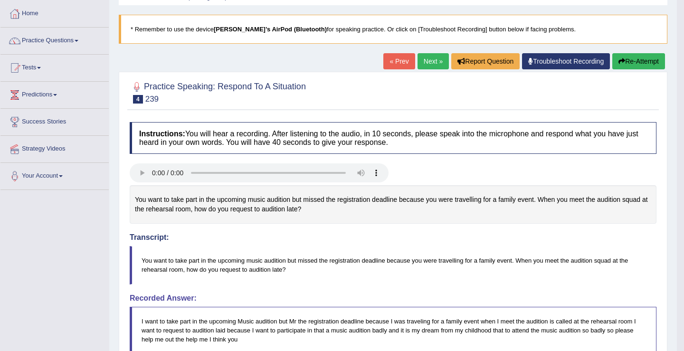
scroll to position [46, 0]
click at [425, 66] on link "Next »" at bounding box center [432, 62] width 31 height 16
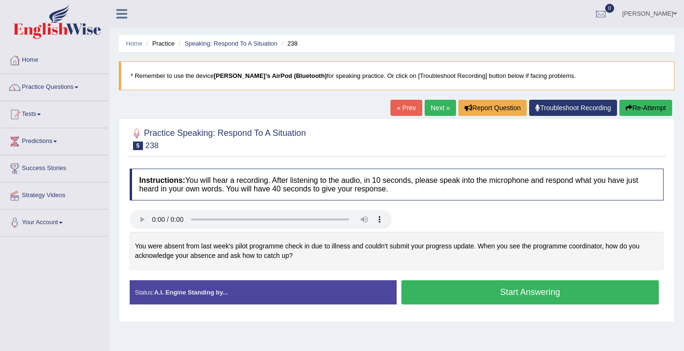
scroll to position [101, 0]
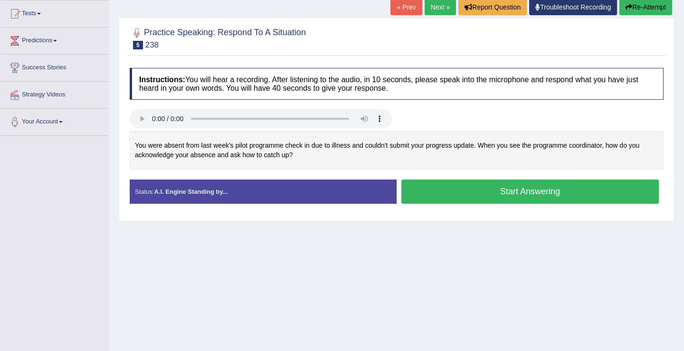
click at [488, 198] on button "Start Answering" at bounding box center [529, 191] width 257 height 24
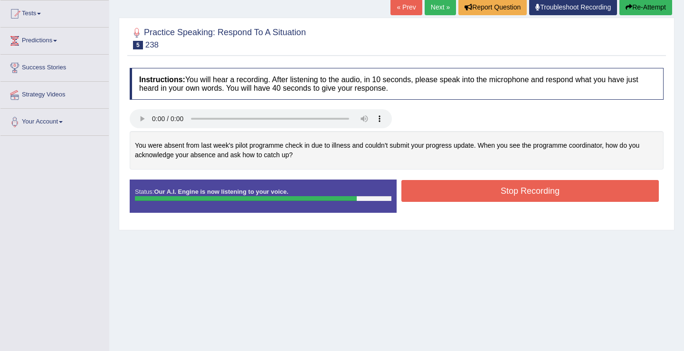
click at [516, 198] on button "Stop Recording" at bounding box center [529, 191] width 257 height 22
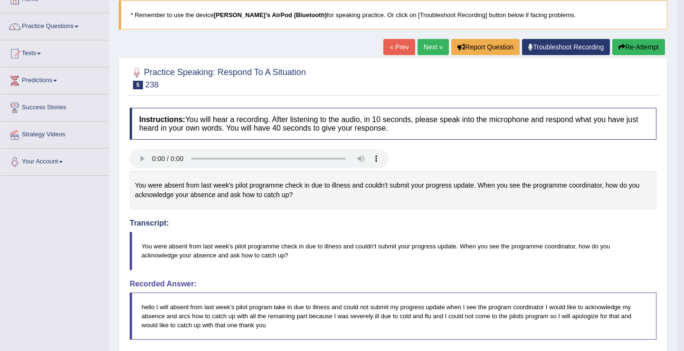
scroll to position [4, 0]
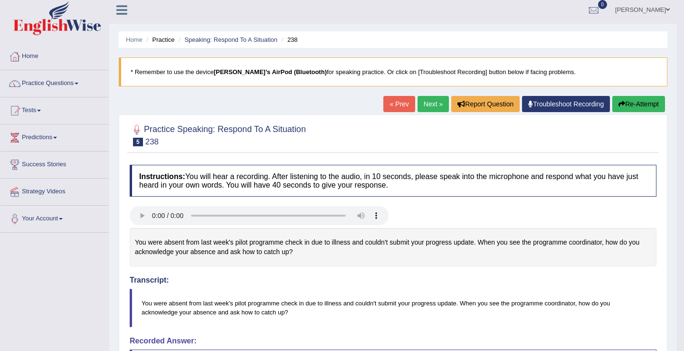
click at [423, 109] on link "Next »" at bounding box center [432, 104] width 31 height 16
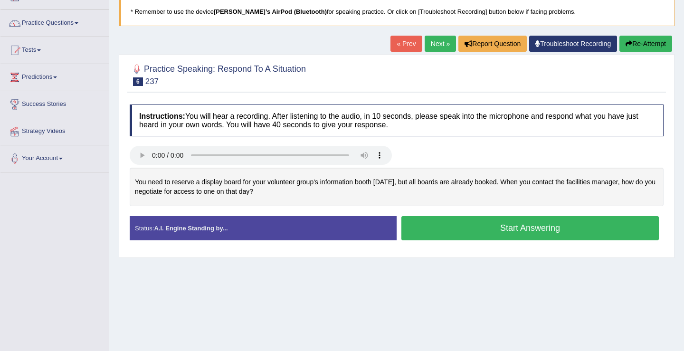
scroll to position [106, 0]
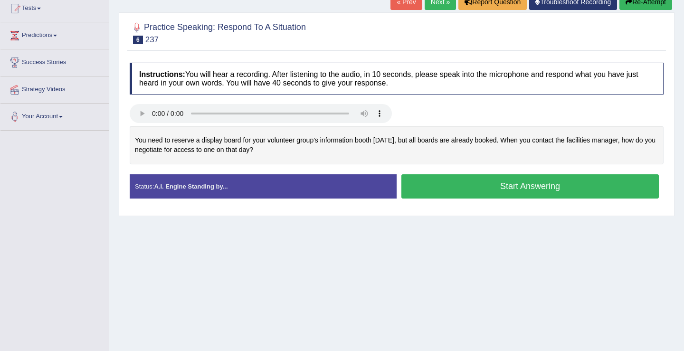
click at [509, 188] on button "Start Answering" at bounding box center [529, 186] width 257 height 24
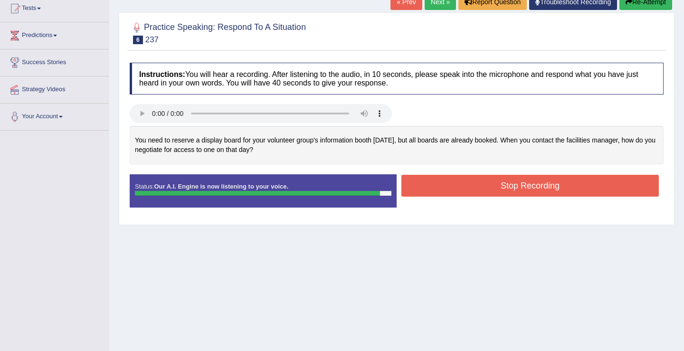
click at [483, 192] on button "Stop Recording" at bounding box center [529, 186] width 257 height 22
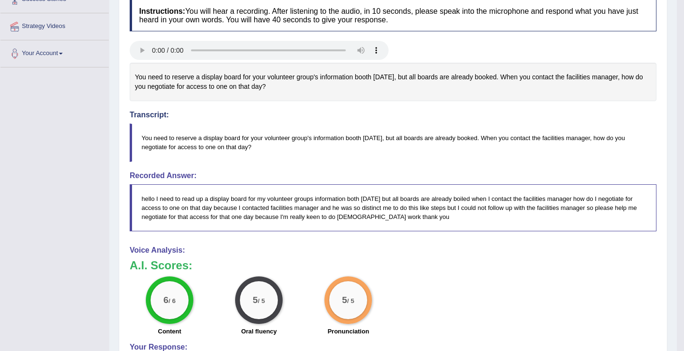
scroll to position [0, 0]
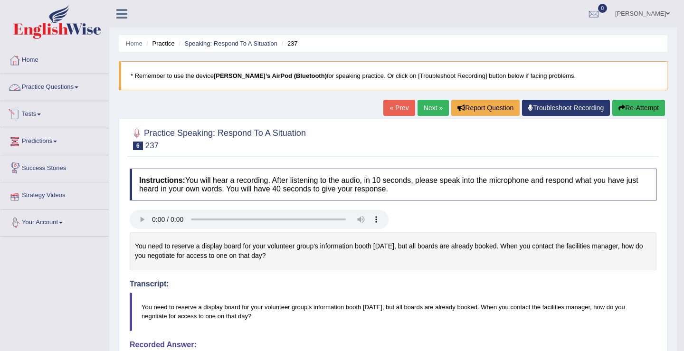
click at [78, 88] on link "Practice Questions" at bounding box center [54, 86] width 108 height 24
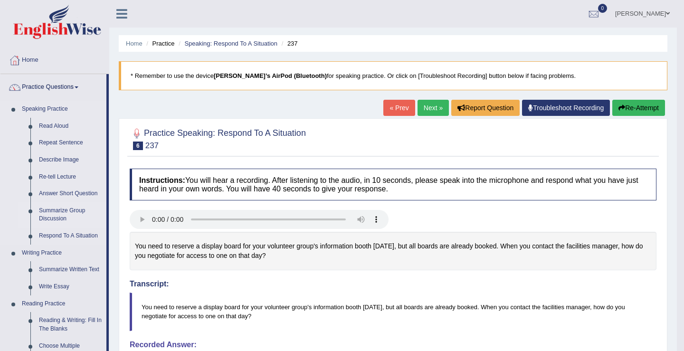
click at [62, 215] on link "Summarize Group Discussion" at bounding box center [71, 214] width 72 height 25
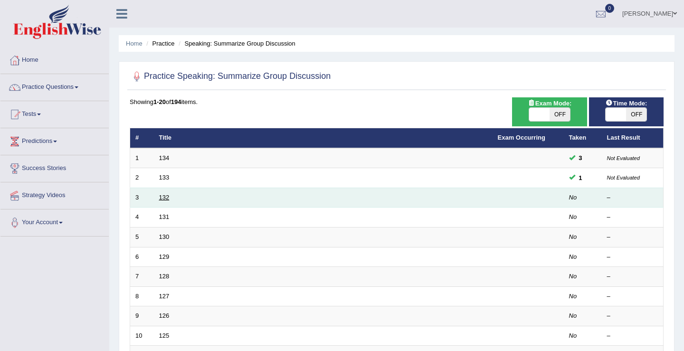
click at [166, 200] on link "132" at bounding box center [164, 197] width 10 height 7
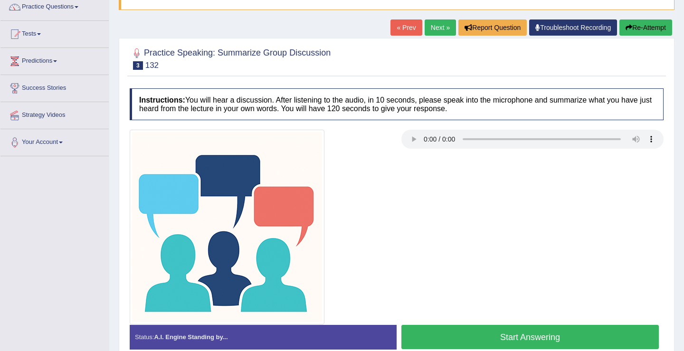
scroll to position [84, 0]
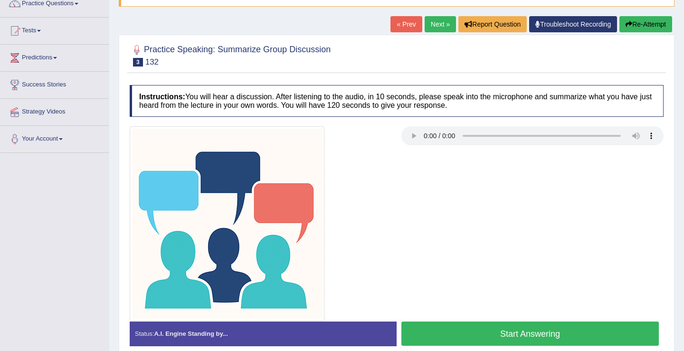
click at [534, 339] on button "Start Answering" at bounding box center [529, 333] width 257 height 24
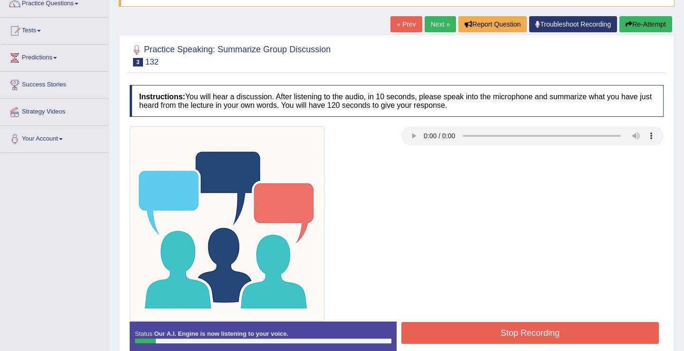
click at [534, 339] on button "Stop Recording" at bounding box center [529, 333] width 257 height 22
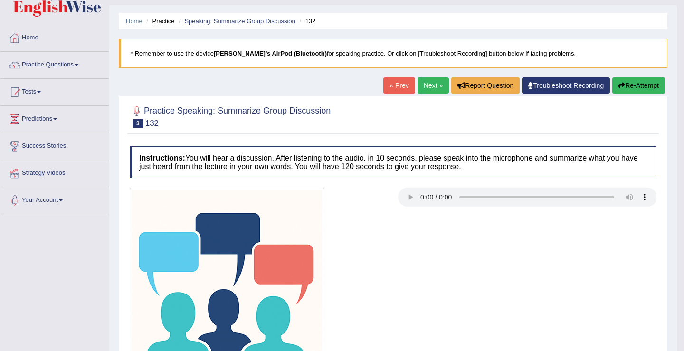
scroll to position [0, 0]
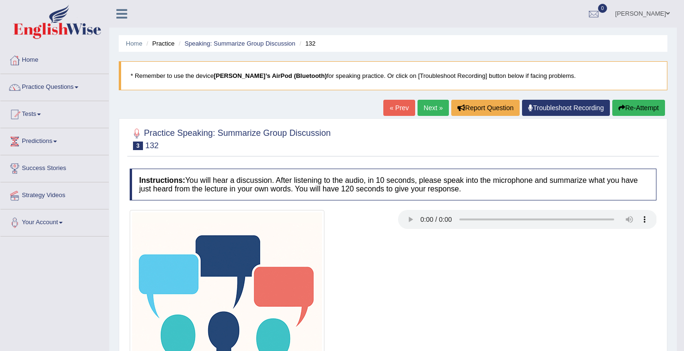
click at [625, 104] on button "Re-Attempt" at bounding box center [638, 108] width 53 height 16
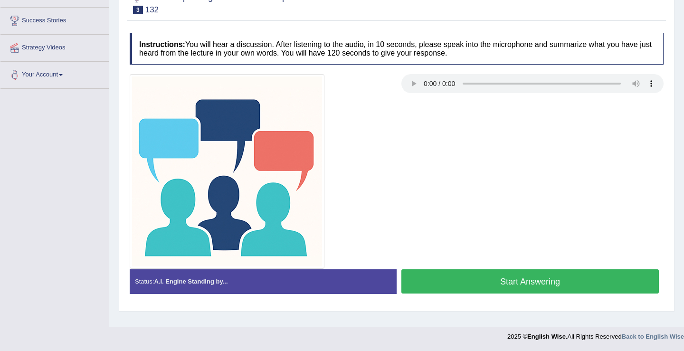
click at [506, 281] on button "Start Answering" at bounding box center [529, 281] width 257 height 24
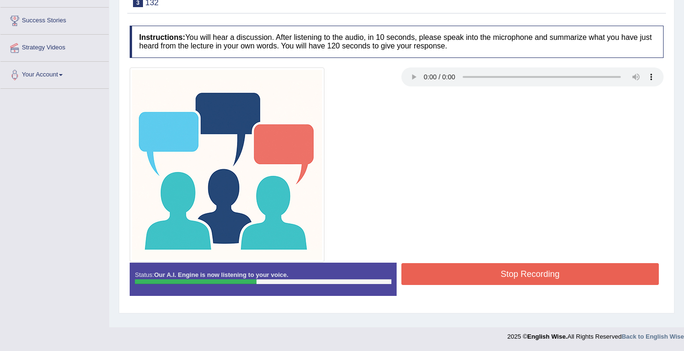
click at [502, 274] on button "Stop Recording" at bounding box center [529, 274] width 257 height 22
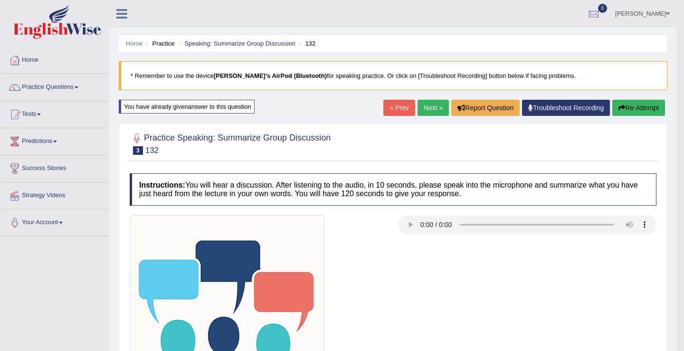
click at [625, 112] on button "Re-Attempt" at bounding box center [638, 108] width 53 height 16
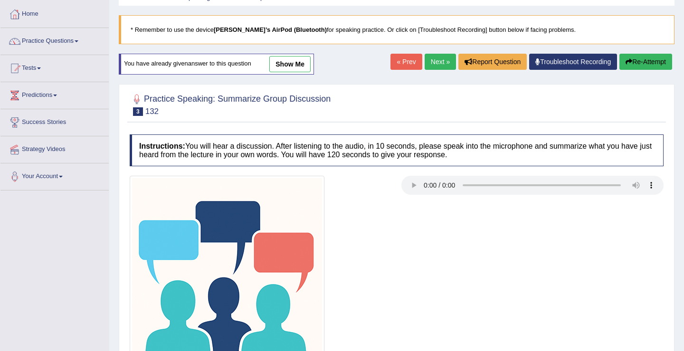
scroll to position [87, 0]
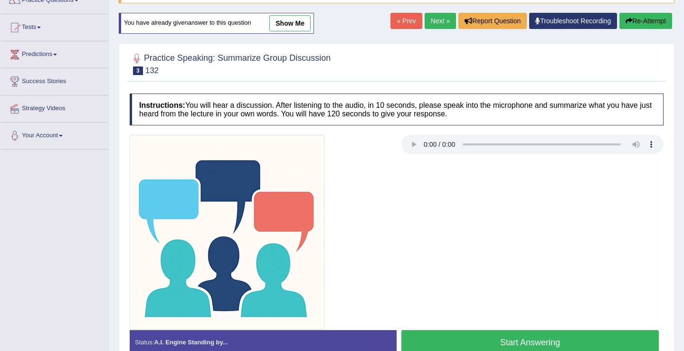
click at [489, 340] on button "Start Answering" at bounding box center [529, 342] width 257 height 24
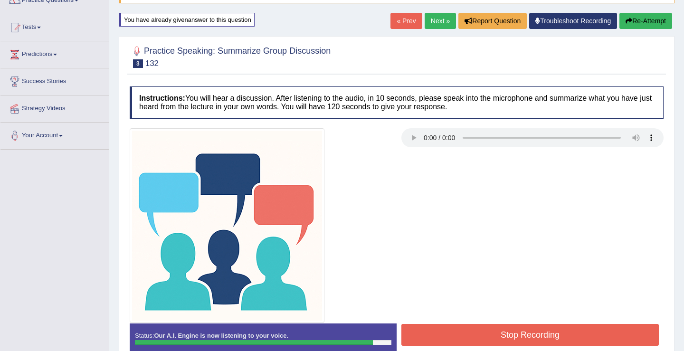
click at [491, 326] on button "Stop Recording" at bounding box center [529, 335] width 257 height 22
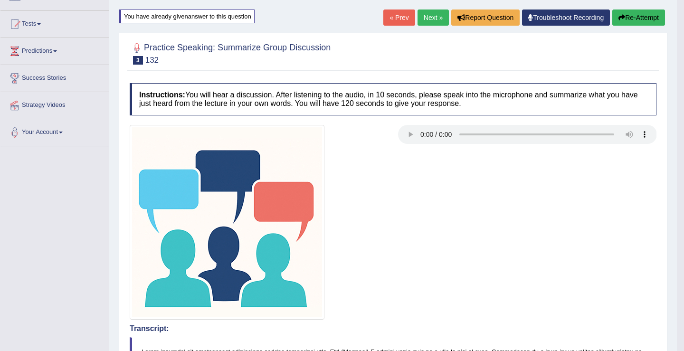
scroll to position [0, 0]
